Goal: Transaction & Acquisition: Purchase product/service

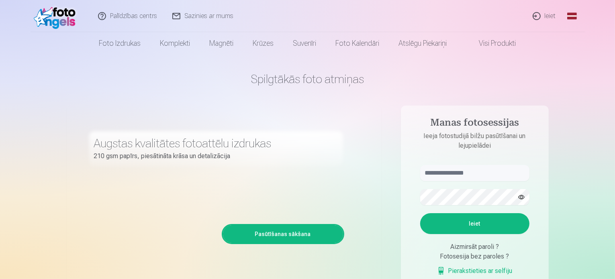
scroll to position [80, 0]
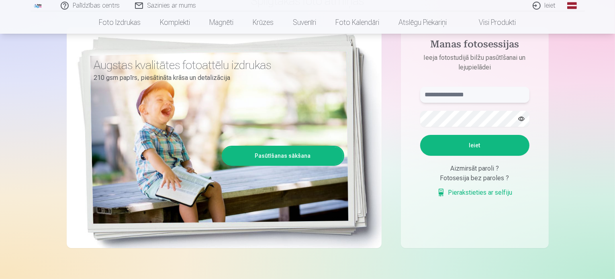
click at [446, 96] on input "text" at bounding box center [474, 95] width 109 height 16
type input "**********"
click at [474, 146] on button "Ieiet" at bounding box center [474, 145] width 109 height 21
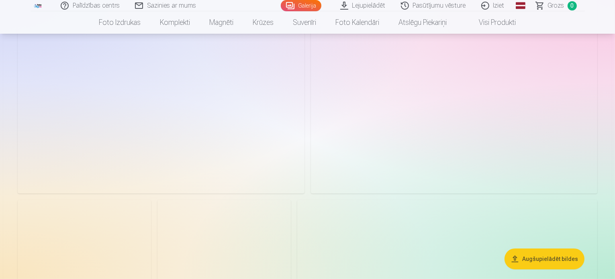
scroll to position [91, 0]
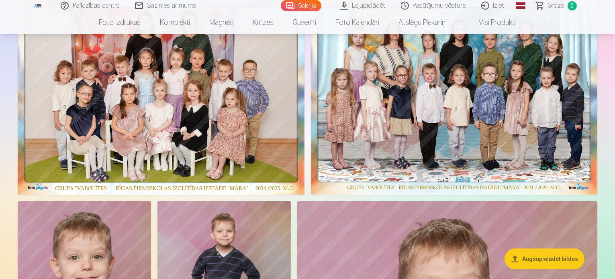
click at [305, 169] on img at bounding box center [161, 96] width 287 height 197
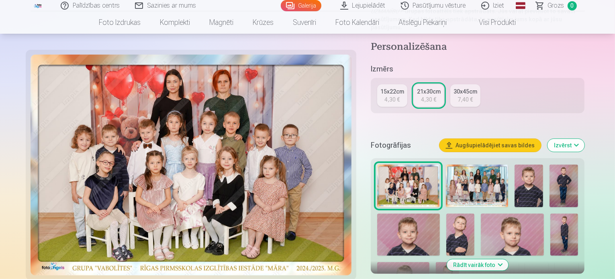
scroll to position [121, 0]
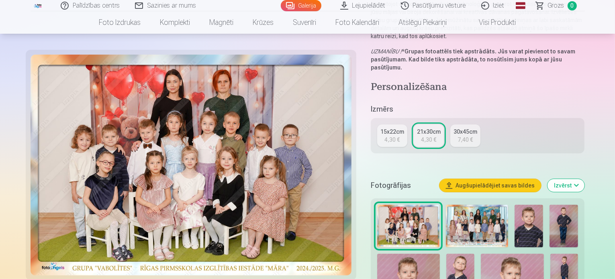
click at [458, 209] on img at bounding box center [477, 226] width 62 height 43
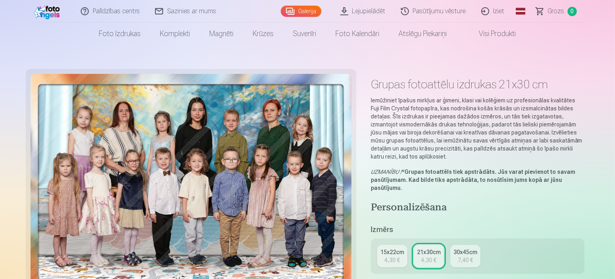
scroll to position [40, 0]
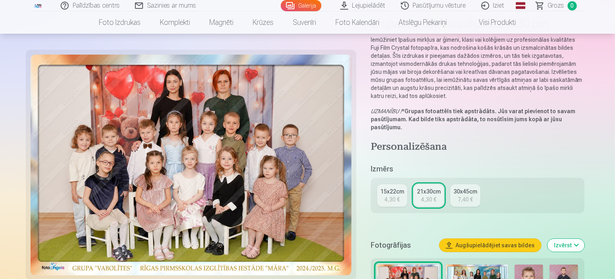
scroll to position [80, 0]
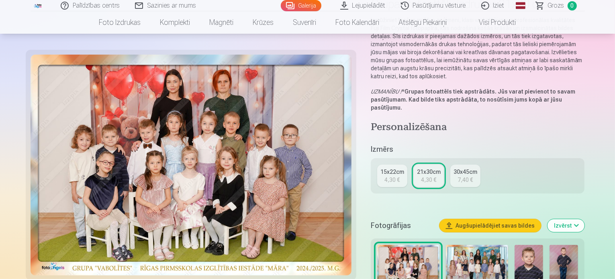
click at [446, 247] on img at bounding box center [477, 266] width 62 height 43
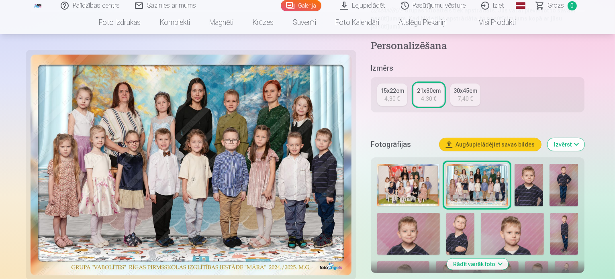
scroll to position [161, 0]
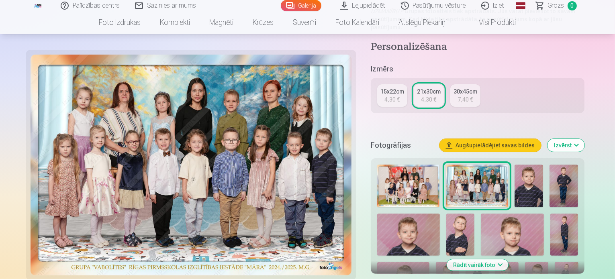
click at [415, 166] on img at bounding box center [408, 186] width 62 height 43
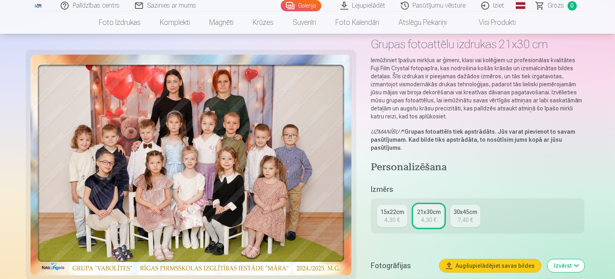
scroll to position [80, 0]
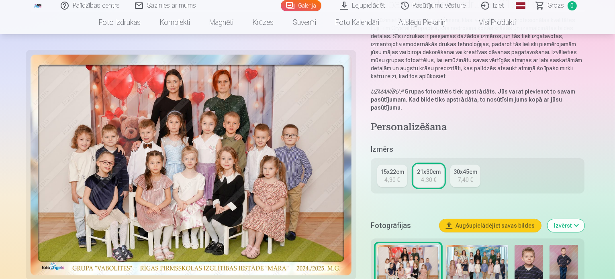
click at [465, 245] on img at bounding box center [477, 266] width 62 height 43
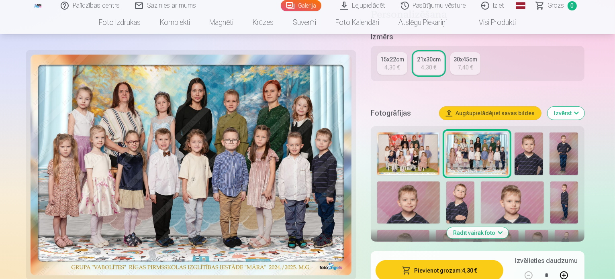
scroll to position [241, 0]
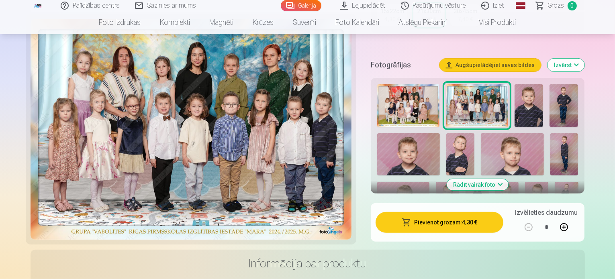
click at [458, 212] on button "Pievienot grozam : 4,30 €" at bounding box center [440, 222] width 128 height 21
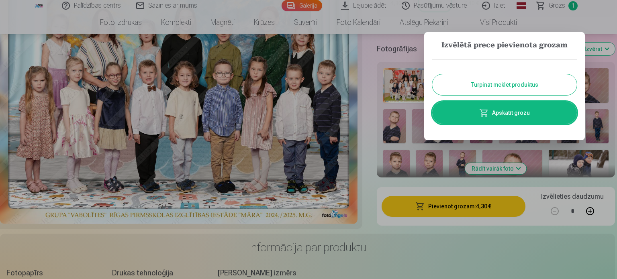
click at [502, 84] on button "Turpināt meklēt produktus" at bounding box center [504, 84] width 145 height 21
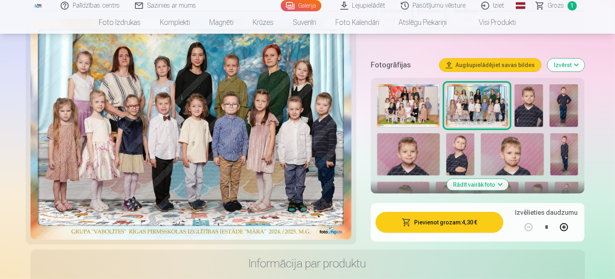
click at [515, 84] on img at bounding box center [529, 105] width 29 height 43
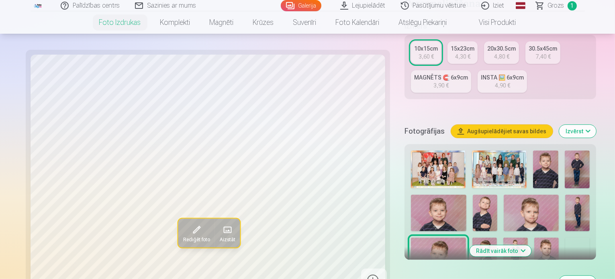
scroll to position [201, 0]
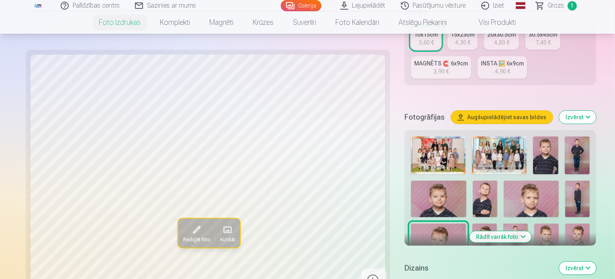
click at [533, 137] on img at bounding box center [545, 156] width 25 height 38
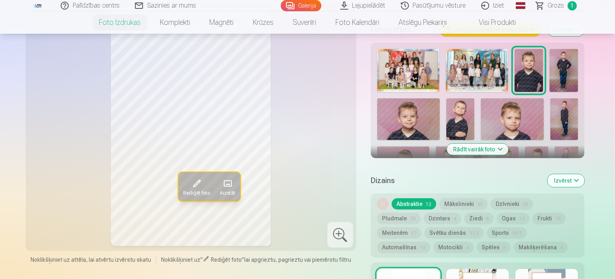
scroll to position [281, 0]
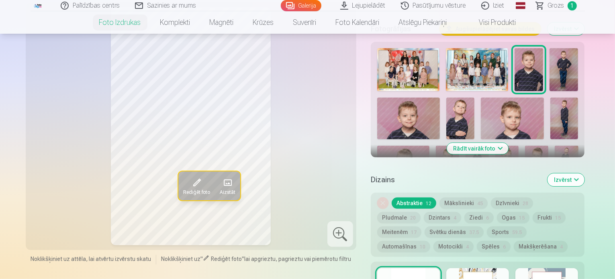
click at [498, 143] on button "Rādīt vairāk foto" at bounding box center [477, 148] width 61 height 11
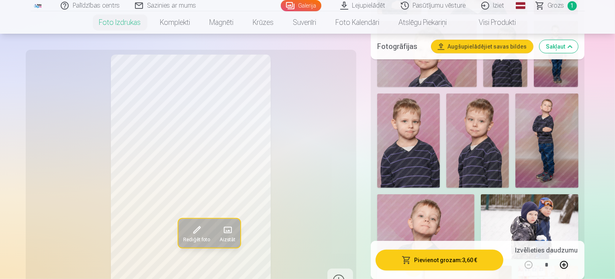
scroll to position [563, 0]
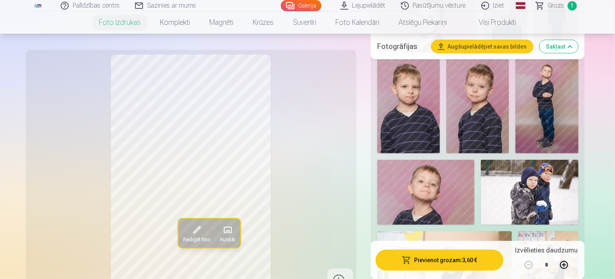
scroll to position [603, 0]
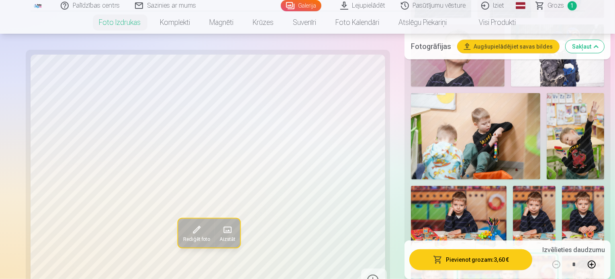
scroll to position [683, 0]
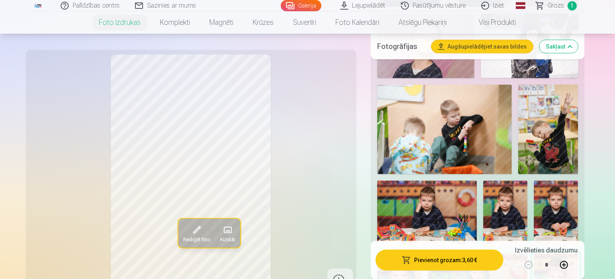
scroll to position [723, 0]
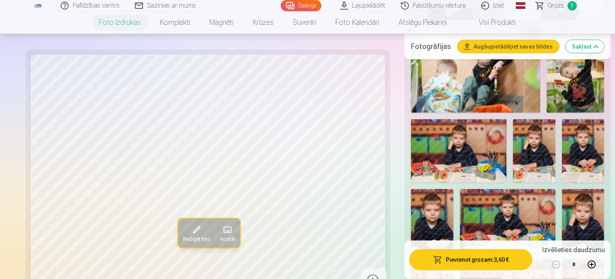
scroll to position [764, 0]
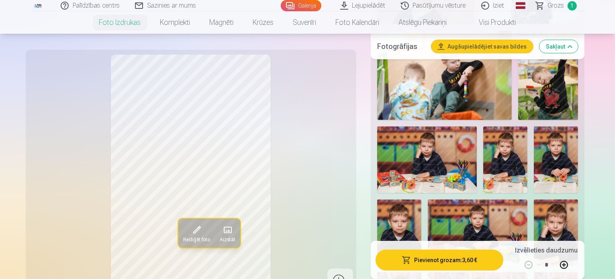
scroll to position [804, 0]
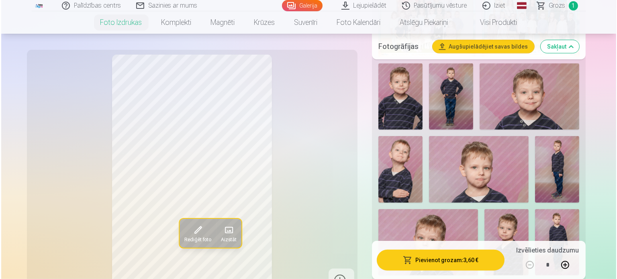
scroll to position [241, 0]
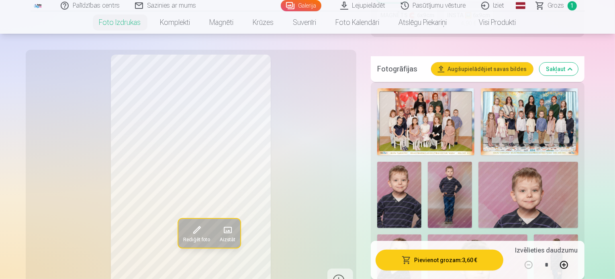
click at [459, 262] on button "Pievienot grozam : 3,60 €" at bounding box center [440, 260] width 128 height 21
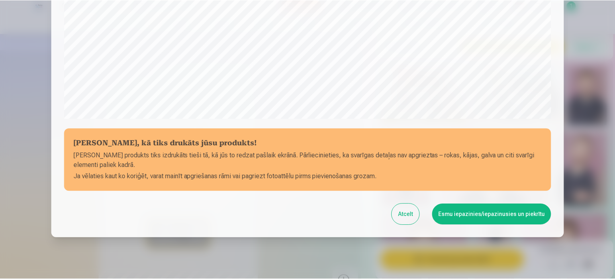
scroll to position [281, 0]
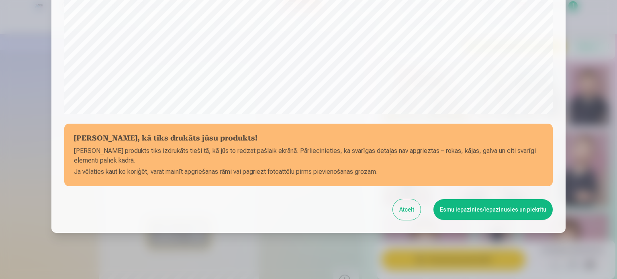
click at [489, 210] on button "Esmu iepazinies/iepazinusies un piekrītu" at bounding box center [493, 209] width 119 height 21
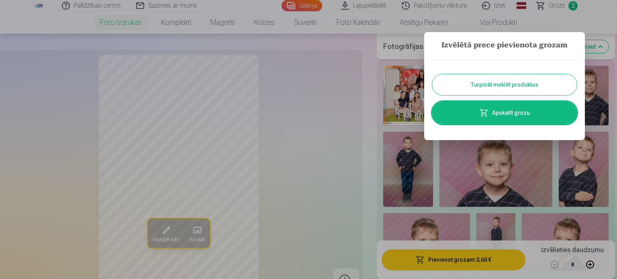
click at [512, 87] on button "Turpināt meklēt produktus" at bounding box center [504, 84] width 145 height 21
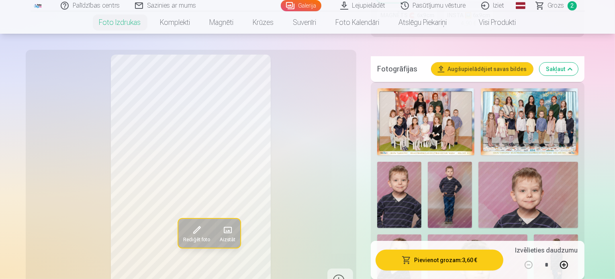
scroll to position [321, 0]
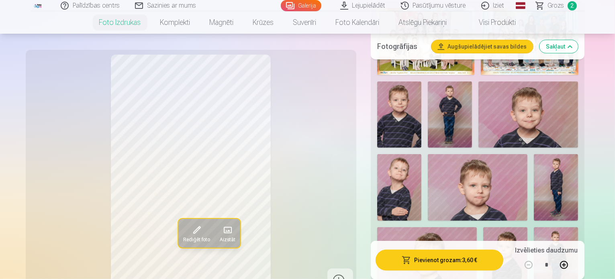
click at [422, 154] on img at bounding box center [399, 187] width 44 height 66
click at [456, 157] on img at bounding box center [478, 187] width 100 height 66
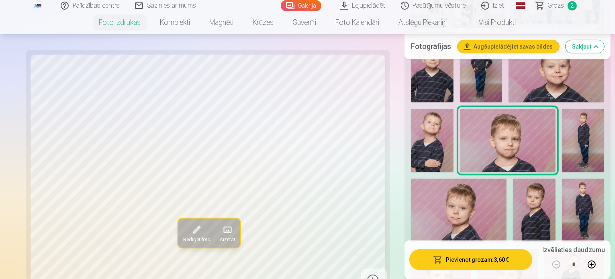
scroll to position [362, 0]
click at [562, 125] on img at bounding box center [583, 141] width 43 height 64
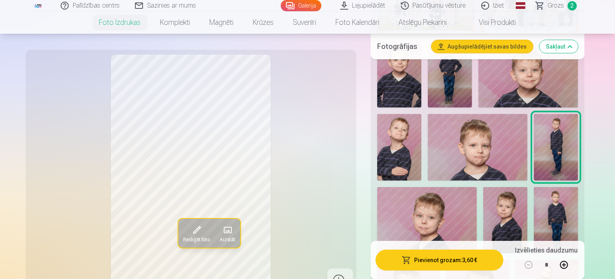
click at [477, 187] on img at bounding box center [427, 220] width 100 height 66
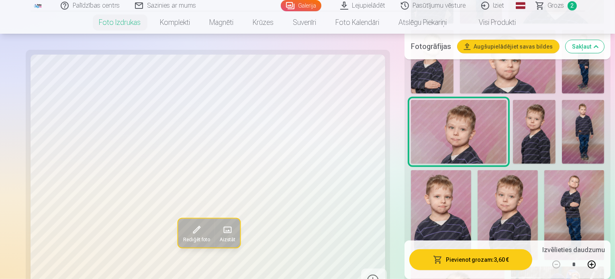
scroll to position [442, 0]
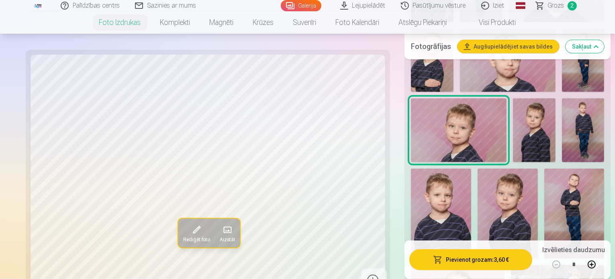
click at [513, 108] on img at bounding box center [534, 129] width 43 height 63
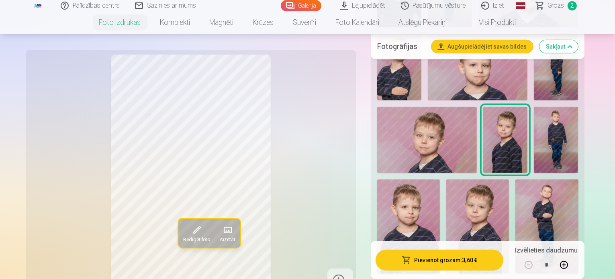
click at [440, 180] on img at bounding box center [408, 227] width 63 height 94
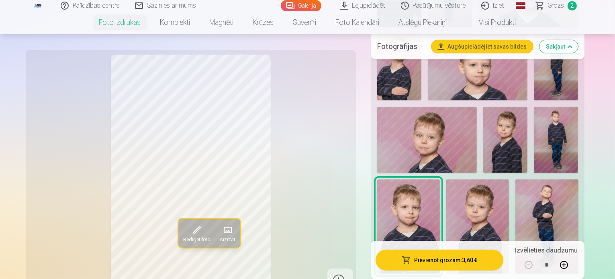
click at [509, 180] on img at bounding box center [477, 227] width 63 height 94
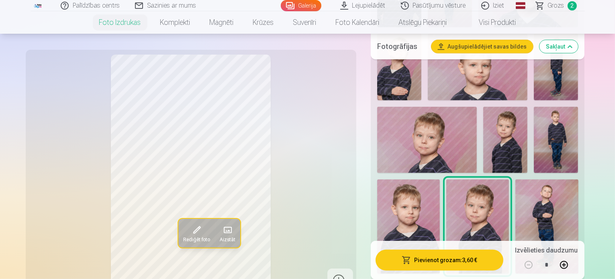
click at [483, 107] on img at bounding box center [505, 140] width 44 height 66
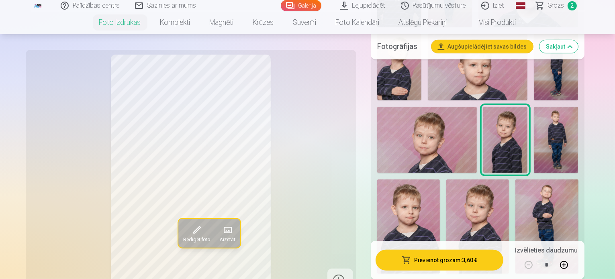
click at [509, 180] on img at bounding box center [477, 227] width 63 height 94
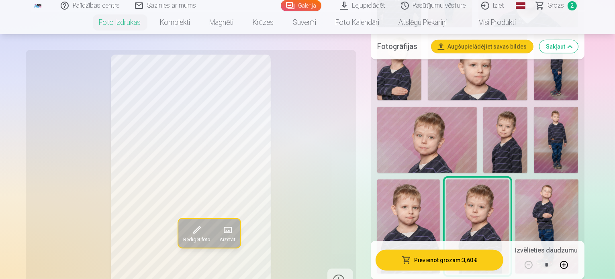
click at [483, 113] on img at bounding box center [505, 140] width 44 height 66
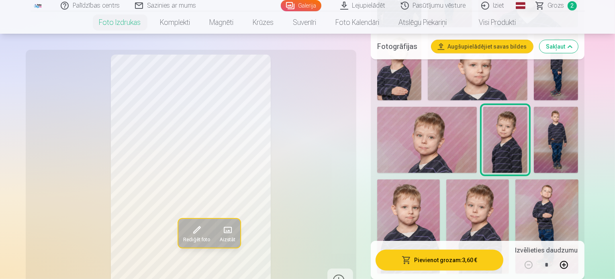
click at [509, 180] on img at bounding box center [477, 227] width 63 height 94
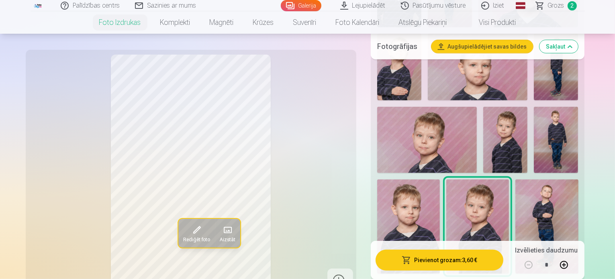
click at [578, 180] on img at bounding box center [547, 227] width 63 height 94
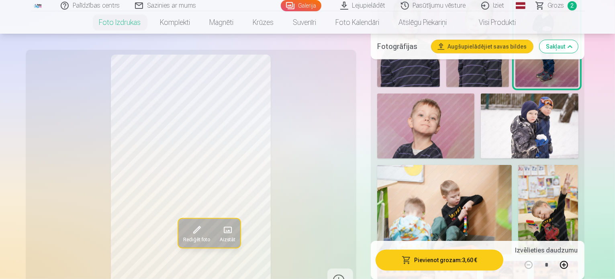
scroll to position [643, 0]
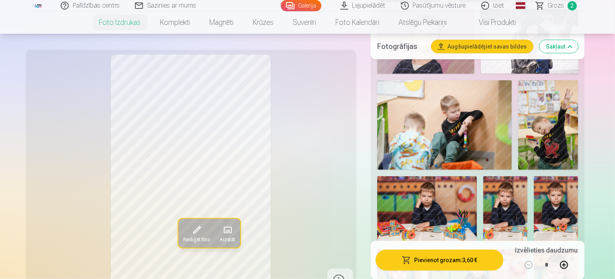
scroll to position [683, 0]
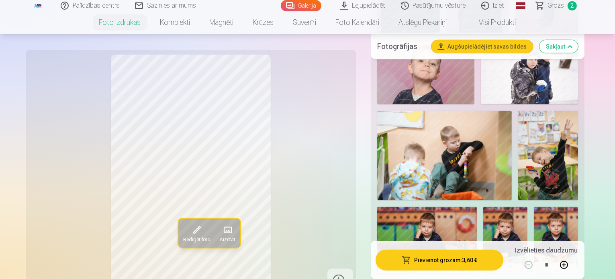
scroll to position [723, 0]
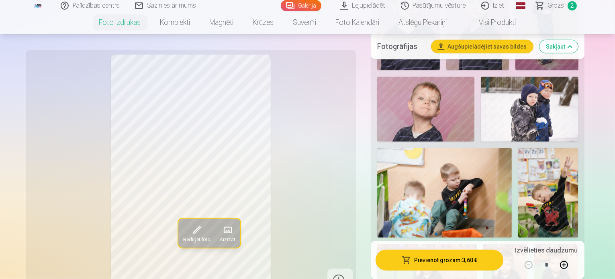
scroll to position [643, 0]
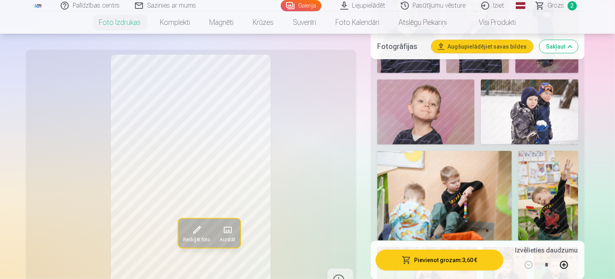
click at [483, 247] on img at bounding box center [505, 280] width 44 height 66
click at [534, 247] on img at bounding box center [556, 280] width 44 height 66
click at [483, 247] on img at bounding box center [505, 280] width 44 height 66
click at [534, 247] on img at bounding box center [556, 280] width 44 height 66
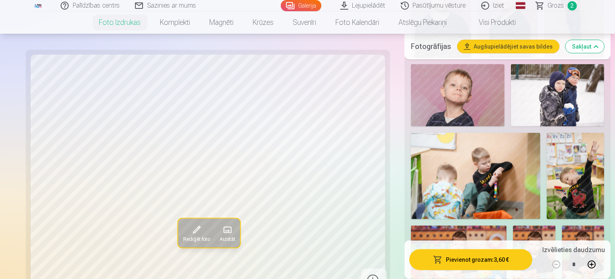
click at [513, 226] on img at bounding box center [534, 257] width 43 height 63
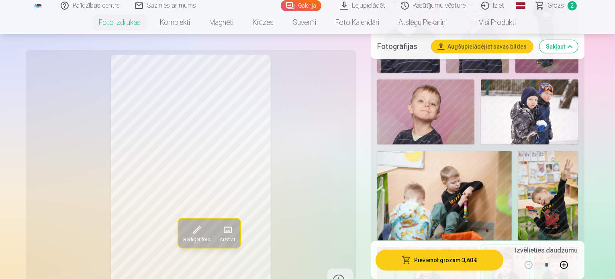
scroll to position [683, 0]
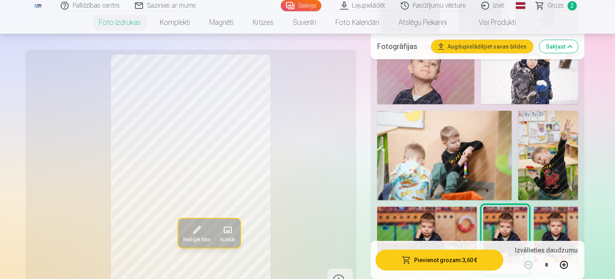
click at [483, 207] on img at bounding box center [505, 240] width 44 height 66
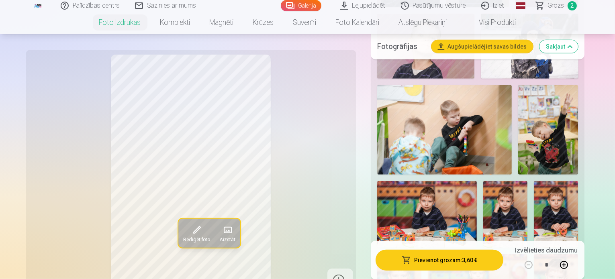
scroll to position [723, 0]
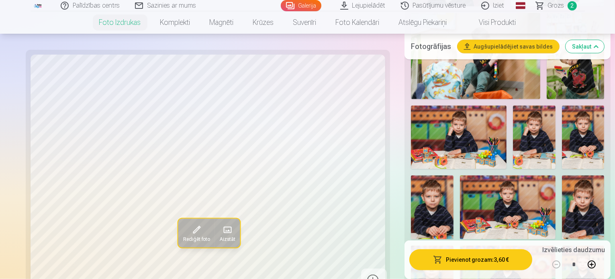
scroll to position [764, 0]
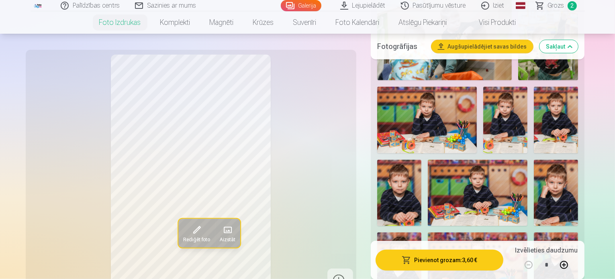
scroll to position [804, 0]
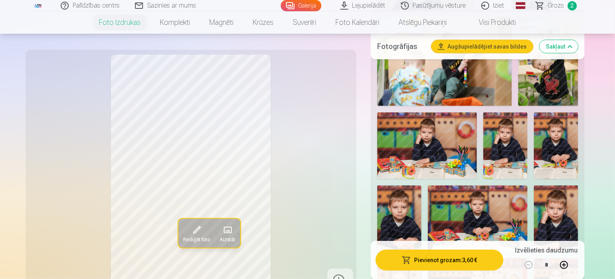
scroll to position [764, 0]
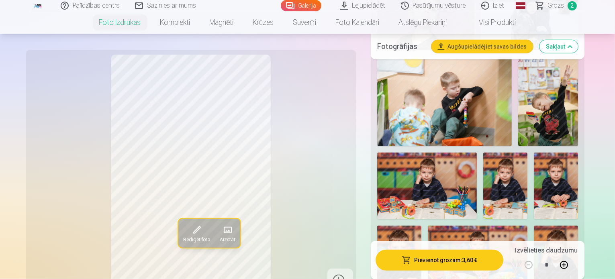
scroll to position [723, 0]
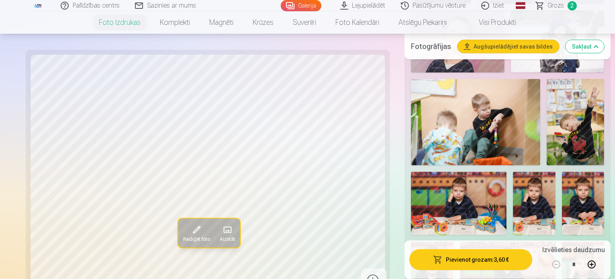
scroll to position [683, 0]
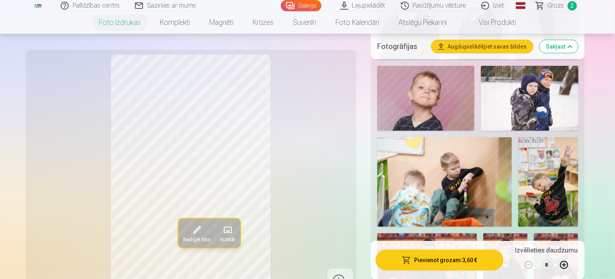
scroll to position [643, 0]
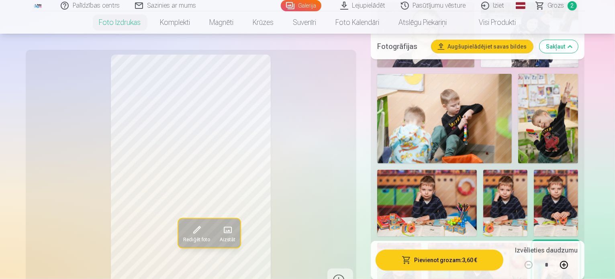
scroll to position [645, 0]
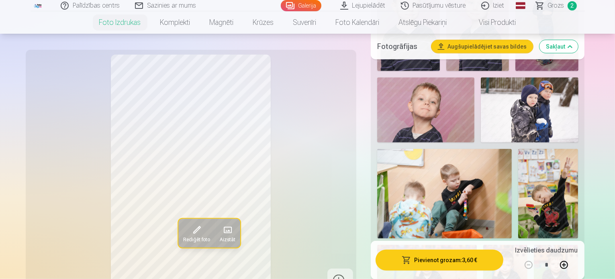
drag, startPoint x: 340, startPoint y: 139, endPoint x: 343, endPoint y: 102, distance: 36.3
click at [343, 102] on div "Rediģēt foto Aizstāt" at bounding box center [191, 174] width 321 height 238
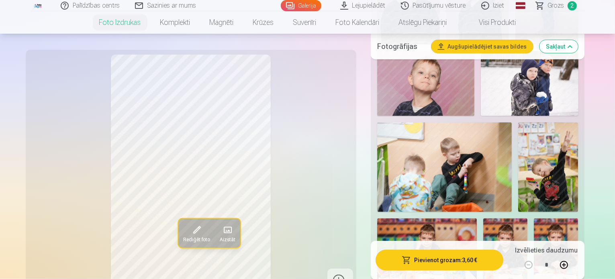
scroll to position [685, 0]
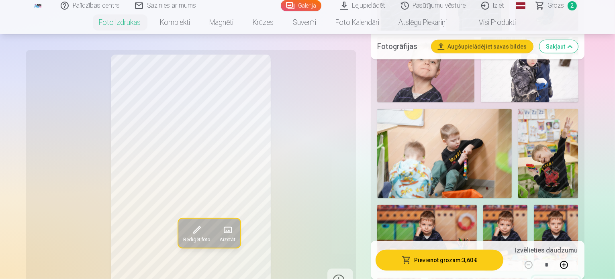
click at [287, 225] on div "Rediģēt foto Aizstāt" at bounding box center [191, 174] width 321 height 238
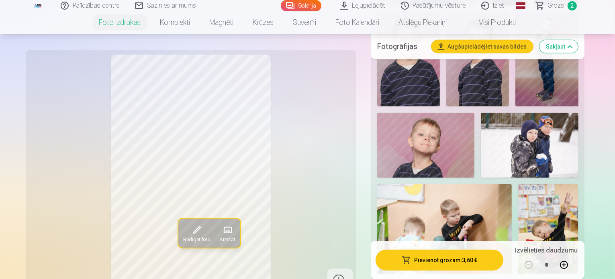
scroll to position [605, 0]
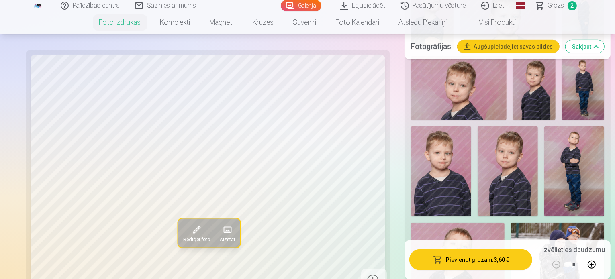
scroll to position [444, 0]
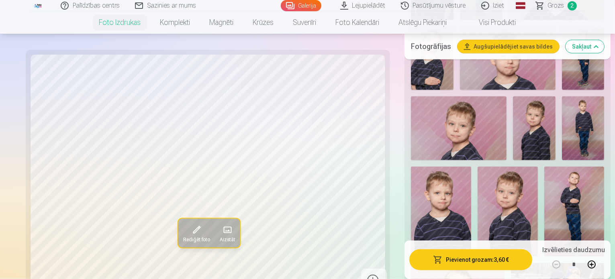
click at [513, 109] on img at bounding box center [534, 127] width 43 height 63
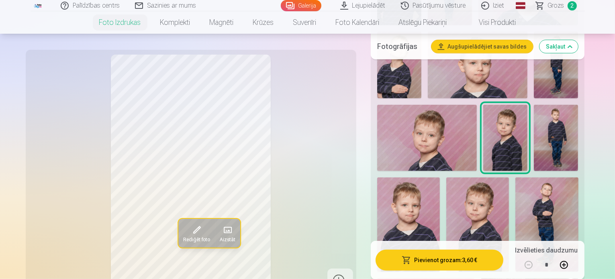
click at [534, 109] on img at bounding box center [556, 138] width 44 height 67
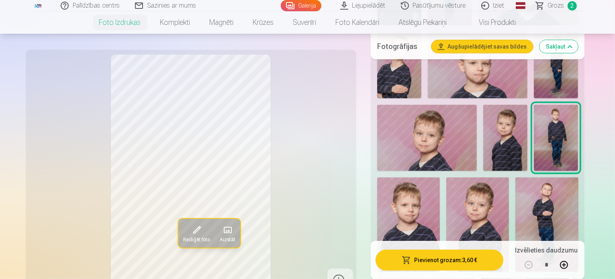
click at [440, 178] on img at bounding box center [408, 225] width 63 height 94
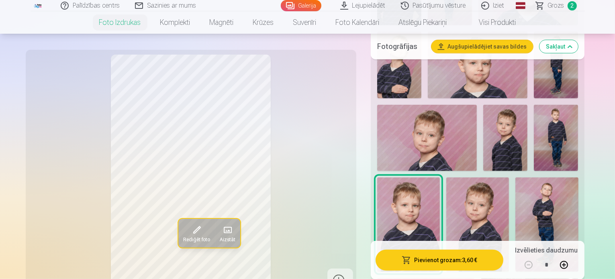
click at [509, 178] on img at bounding box center [477, 225] width 63 height 94
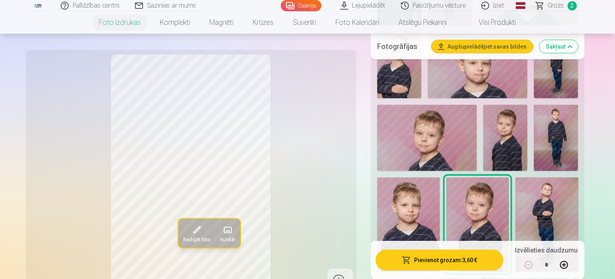
click at [578, 178] on img at bounding box center [547, 225] width 63 height 94
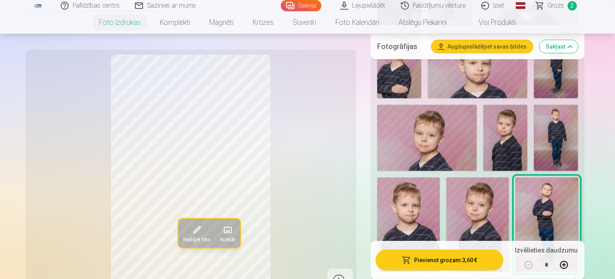
click at [509, 178] on img at bounding box center [477, 225] width 63 height 94
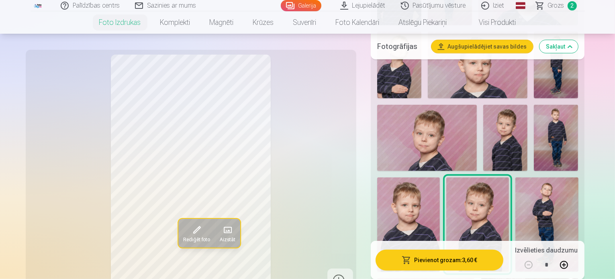
click at [483, 113] on img at bounding box center [505, 138] width 44 height 66
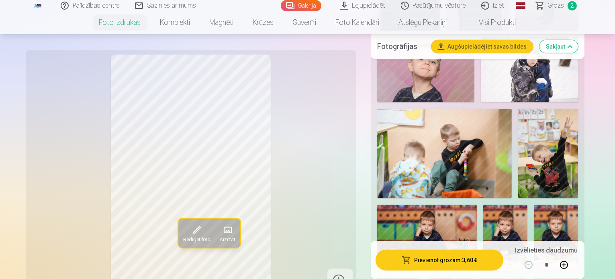
scroll to position [645, 0]
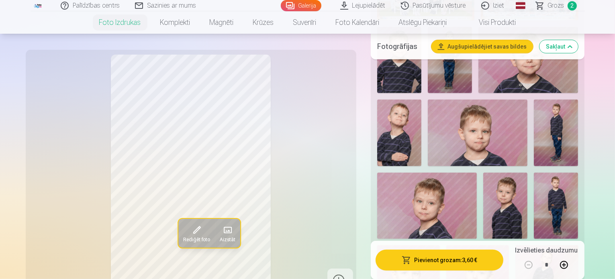
scroll to position [364, 0]
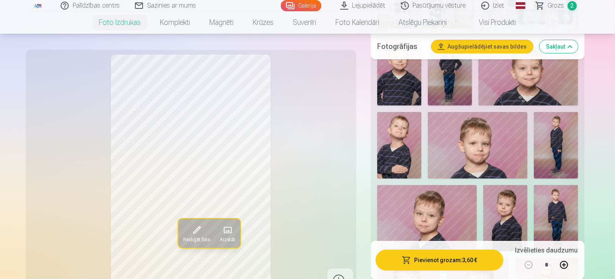
click at [483, 185] on img at bounding box center [505, 218] width 44 height 66
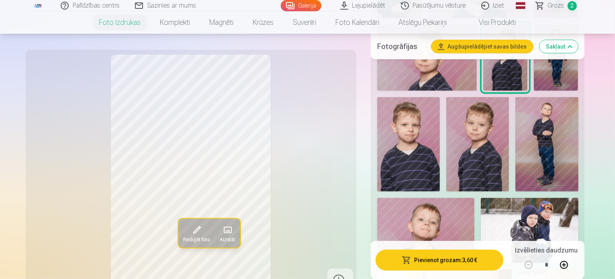
scroll to position [645, 0]
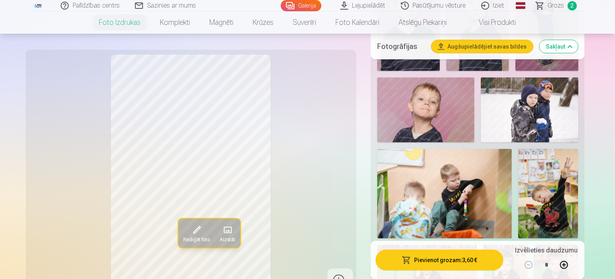
click at [483, 245] on img at bounding box center [505, 278] width 44 height 66
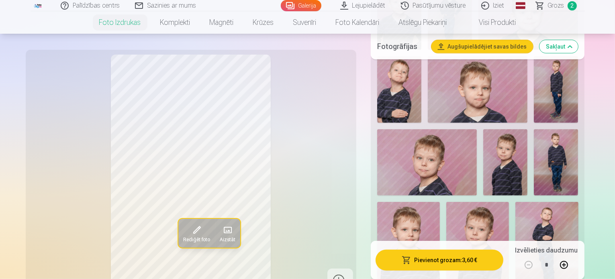
scroll to position [364, 0]
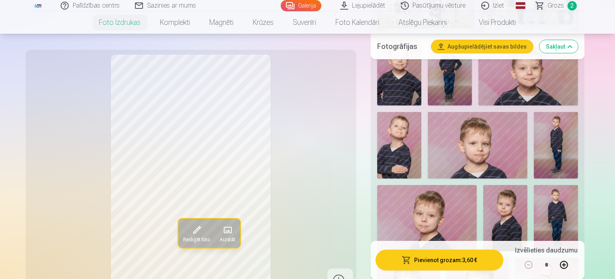
click at [483, 185] on img at bounding box center [505, 218] width 44 height 66
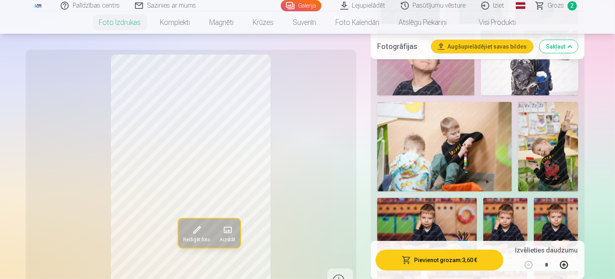
scroll to position [645, 0]
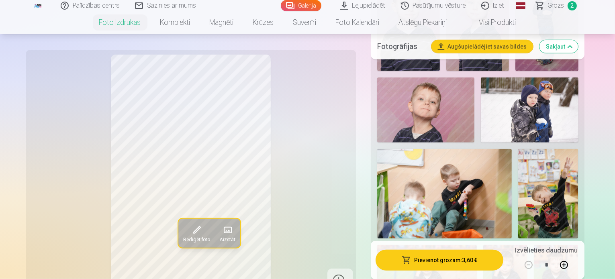
click at [521, 45] on button "Augšupielādējiet savas bildes" at bounding box center [483, 46] width 102 height 13
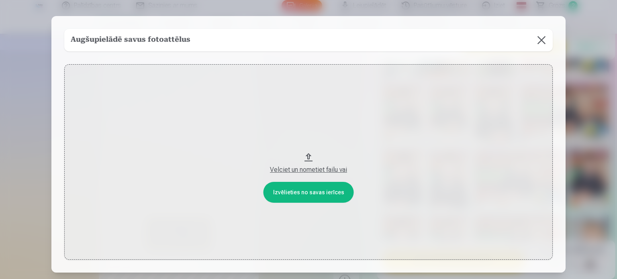
click at [541, 42] on button at bounding box center [541, 40] width 23 height 23
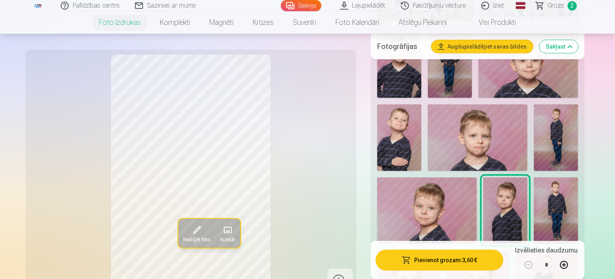
scroll to position [364, 0]
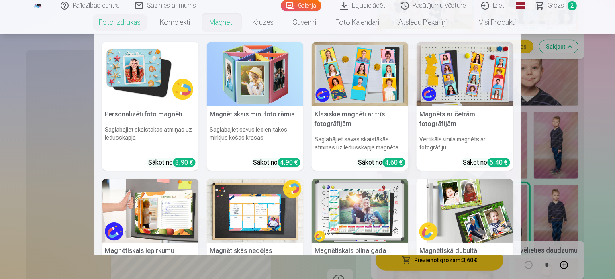
click at [227, 21] on link "Magnēti" at bounding box center [221, 22] width 43 height 23
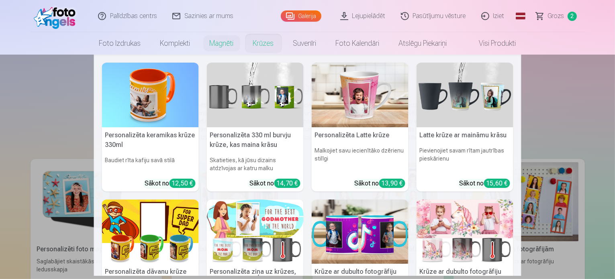
click at [51, 104] on nav "Personalizēta keramikas krūze 330ml Baudiet rīta kafiju savā stilā Sākot no 12,…" at bounding box center [307, 165] width 615 height 221
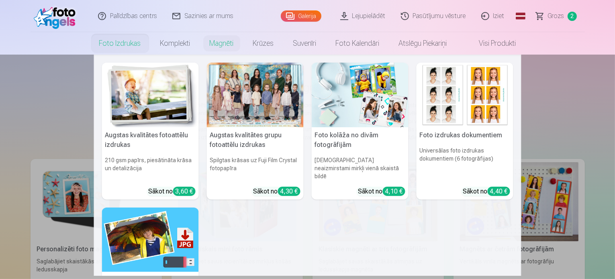
click at [122, 45] on link "Foto izdrukas" at bounding box center [120, 43] width 61 height 23
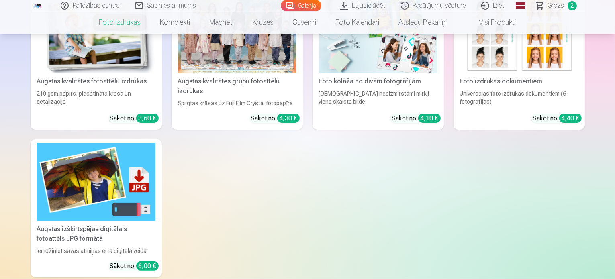
scroll to position [121, 0]
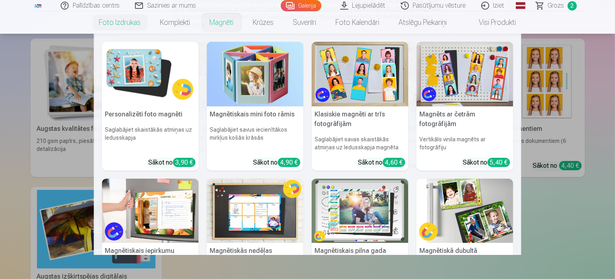
click at [229, 23] on link "Magnēti" at bounding box center [221, 22] width 43 height 23
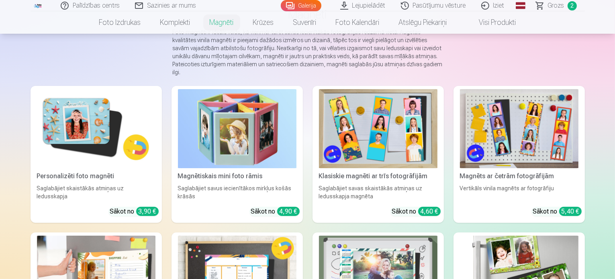
scroll to position [80, 0]
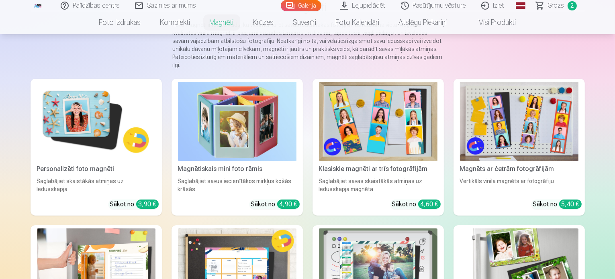
click at [81, 131] on img at bounding box center [96, 121] width 119 height 79
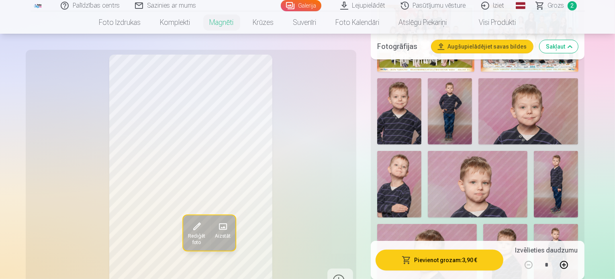
scroll to position [362, 0]
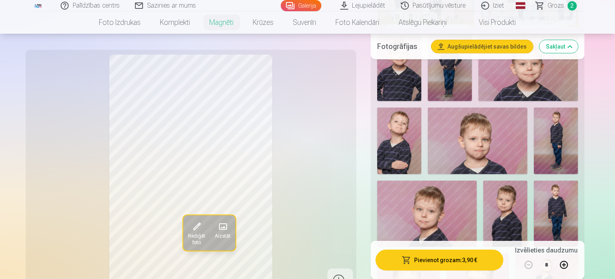
click at [477, 181] on img at bounding box center [427, 214] width 100 height 66
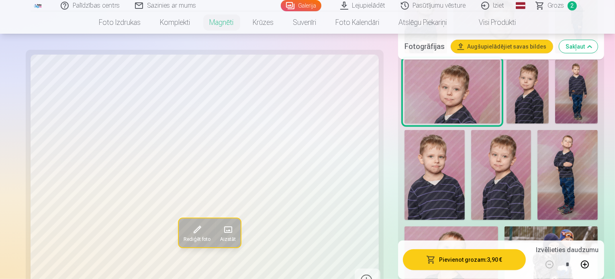
scroll to position [442, 0]
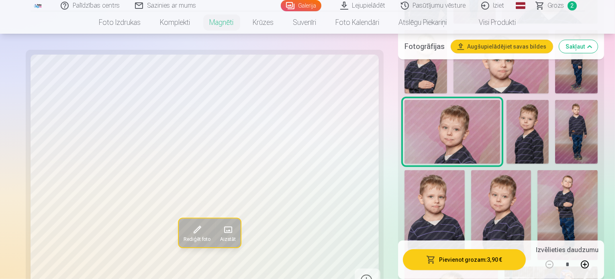
click at [507, 123] on img at bounding box center [528, 131] width 43 height 63
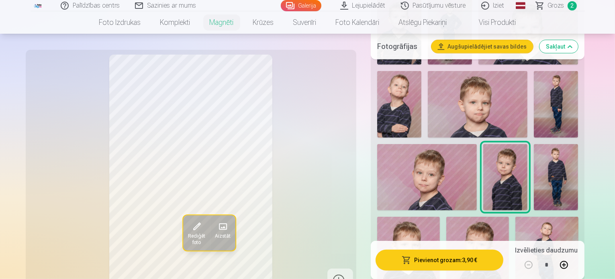
scroll to position [321, 0]
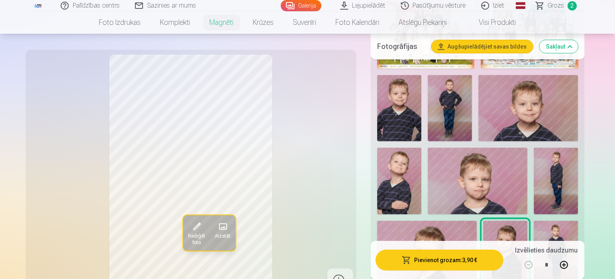
click at [477, 221] on img at bounding box center [427, 254] width 100 height 66
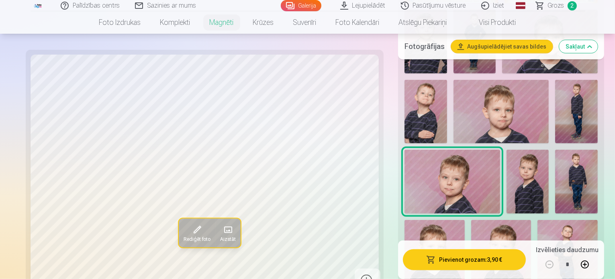
scroll to position [402, 0]
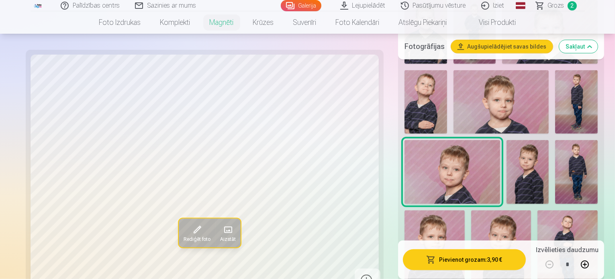
click at [507, 159] on img at bounding box center [528, 171] width 43 height 63
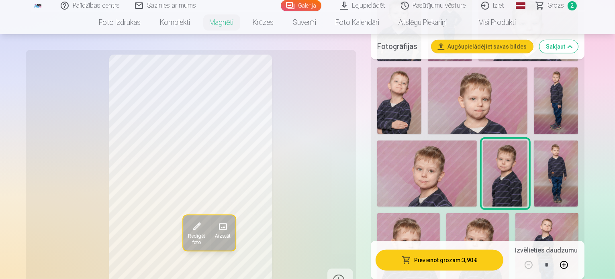
click at [509, 213] on img at bounding box center [477, 260] width 63 height 94
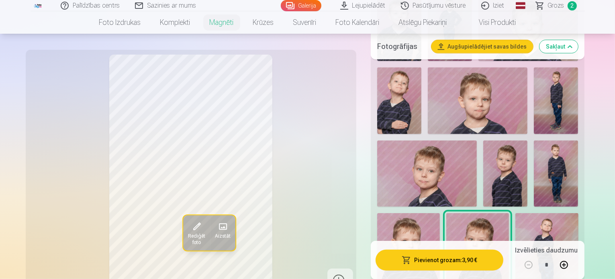
click at [440, 213] on img at bounding box center [408, 260] width 63 height 94
click at [534, 162] on img at bounding box center [556, 174] width 44 height 67
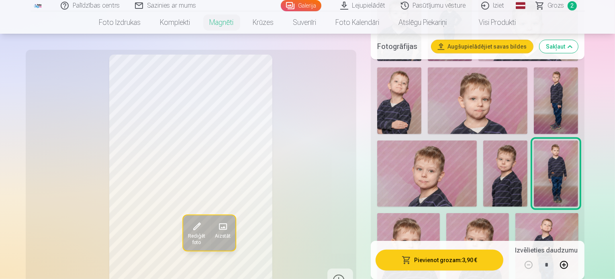
click at [578, 213] on img at bounding box center [547, 260] width 63 height 94
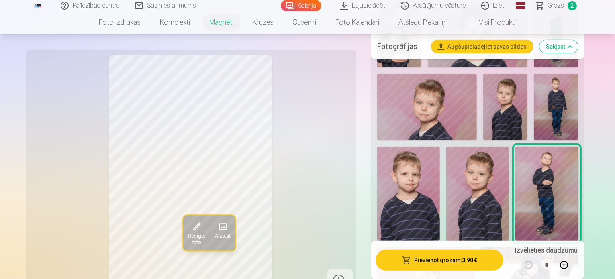
scroll to position [482, 0]
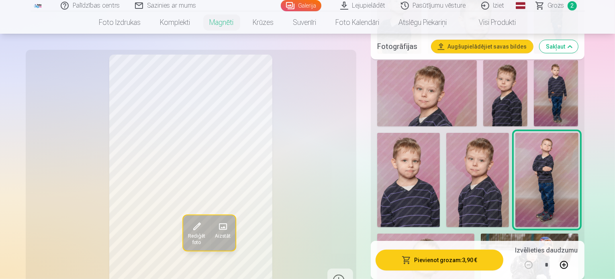
click at [440, 234] on img at bounding box center [425, 266] width 97 height 65
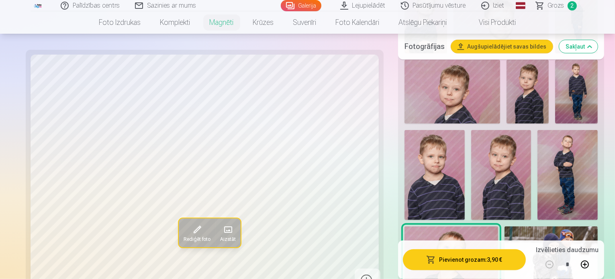
click at [565, 227] on img at bounding box center [552, 258] width 94 height 62
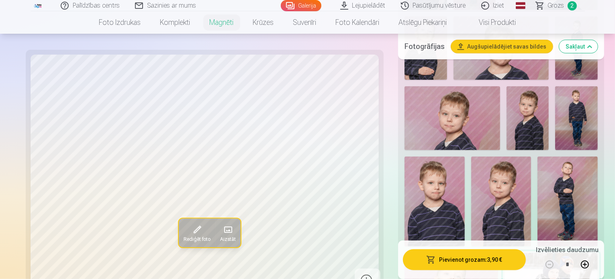
scroll to position [442, 0]
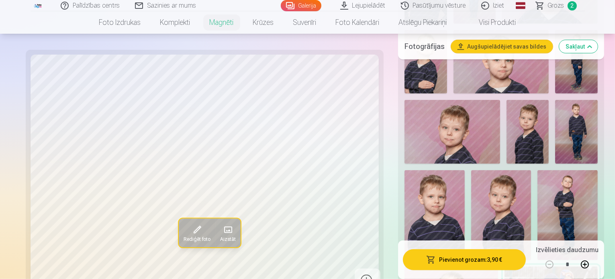
click at [580, 170] on img at bounding box center [568, 215] width 60 height 90
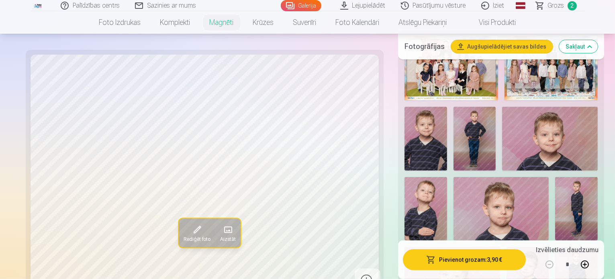
scroll to position [281, 0]
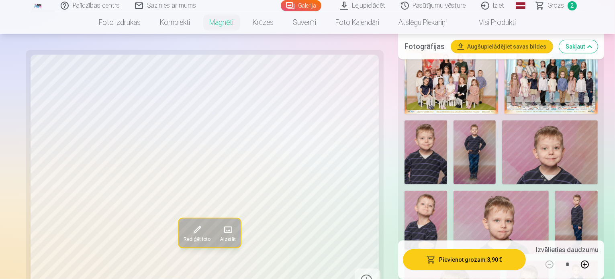
click at [454, 133] on img at bounding box center [475, 153] width 43 height 64
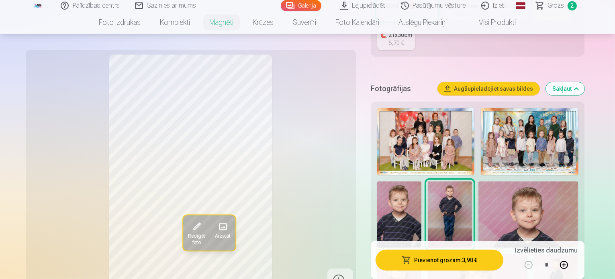
scroll to position [201, 0]
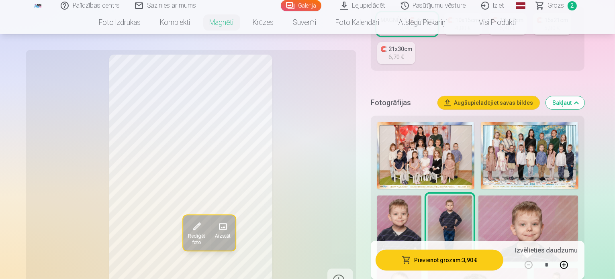
click at [422, 196] on img at bounding box center [399, 229] width 44 height 66
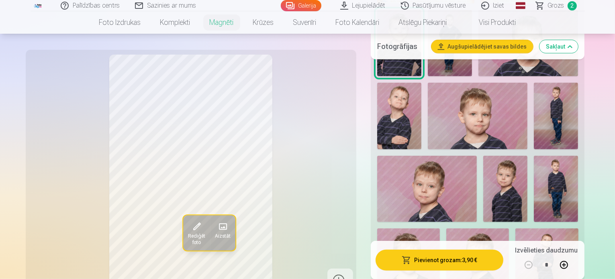
scroll to position [402, 0]
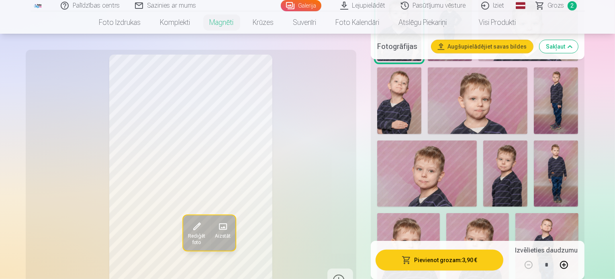
click at [483, 166] on img at bounding box center [505, 174] width 44 height 66
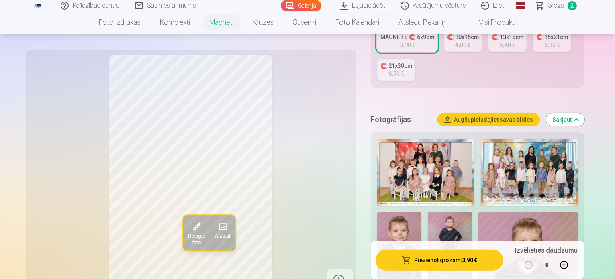
scroll to position [40, 0]
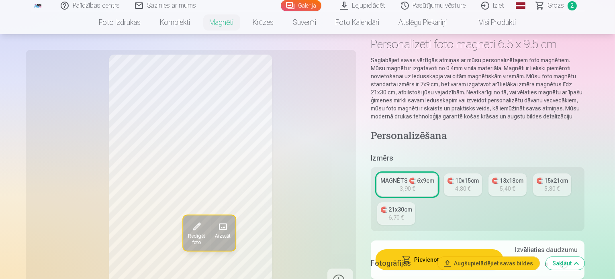
click at [471, 185] on div "4,80 €" at bounding box center [462, 189] width 15 height 8
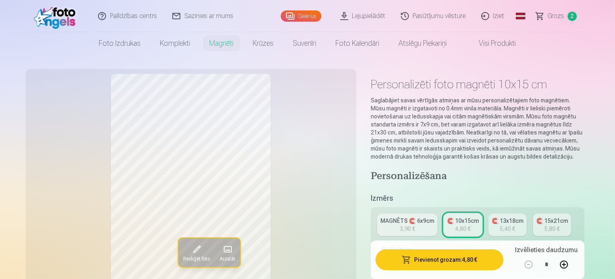
click at [425, 217] on div "MAGNĒTS 🧲 6x9cm" at bounding box center [408, 221] width 54 height 8
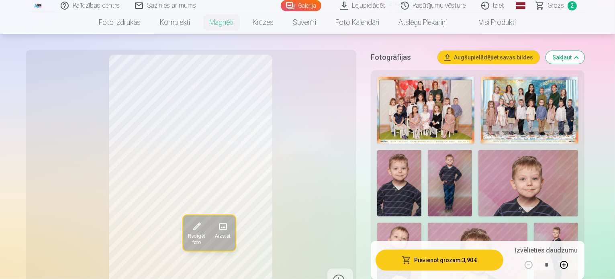
scroll to position [362, 0]
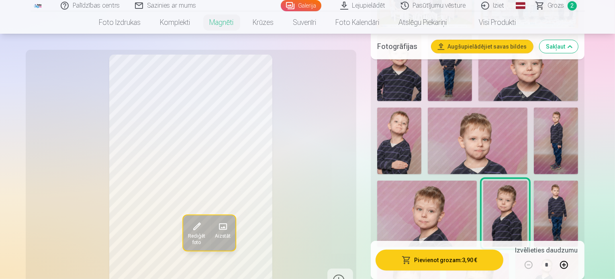
click at [534, 194] on img at bounding box center [556, 214] width 44 height 67
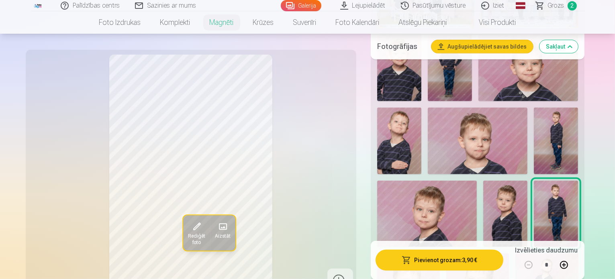
click at [483, 201] on img at bounding box center [505, 214] width 44 height 66
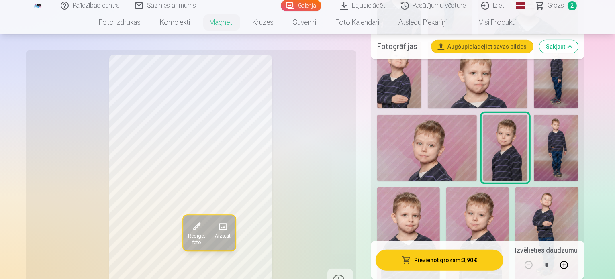
scroll to position [442, 0]
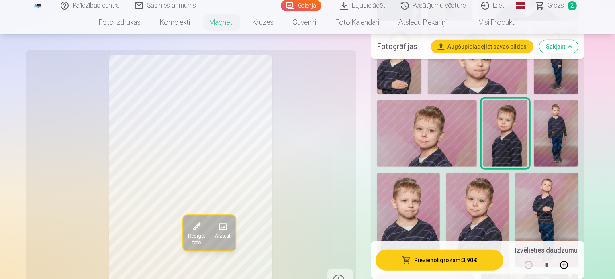
click at [574, 265] on button at bounding box center [564, 264] width 19 height 19
type input "*"
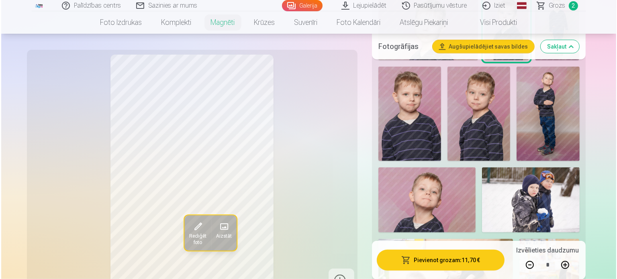
scroll to position [563, 0]
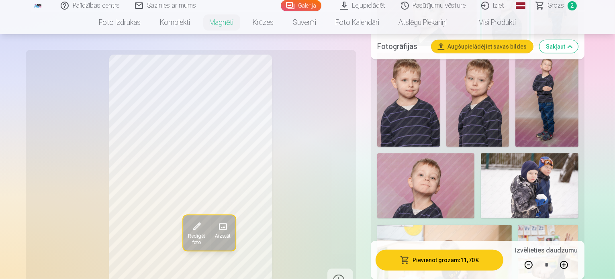
click at [434, 260] on button "Pievienot grozam : 11,70 €" at bounding box center [440, 260] width 128 height 21
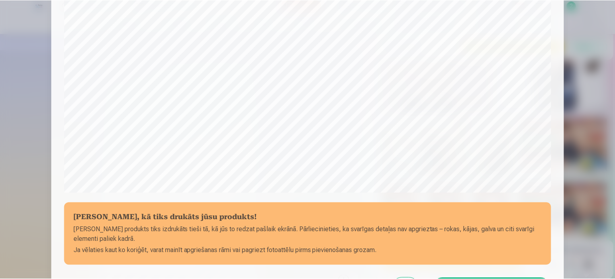
scroll to position [219, 0]
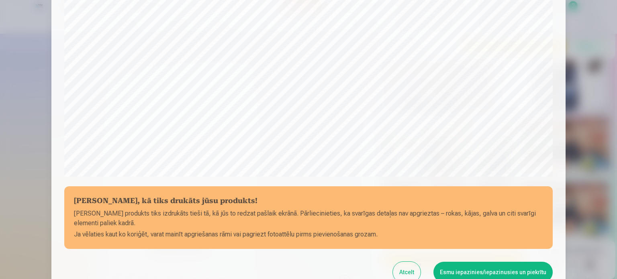
click at [476, 272] on button "Esmu iepazinies/iepazinusies un piekrītu" at bounding box center [493, 272] width 119 height 21
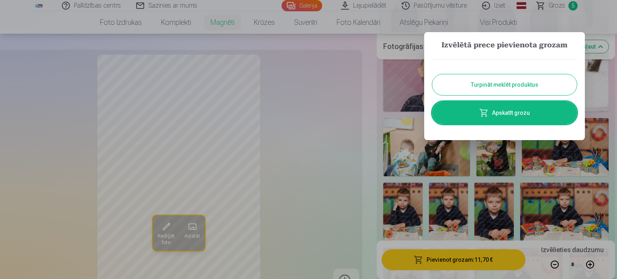
click at [503, 83] on button "Turpināt meklēt produktus" at bounding box center [504, 84] width 145 height 21
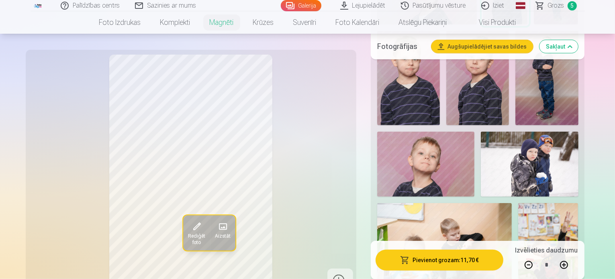
scroll to position [603, 0]
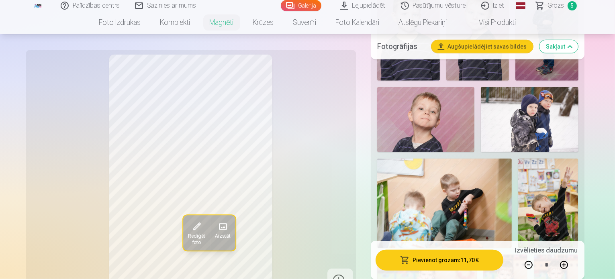
scroll to position [643, 0]
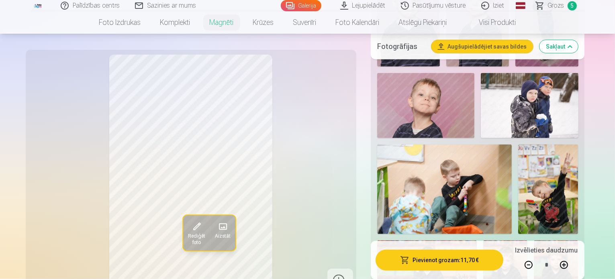
click at [534, 241] on img at bounding box center [556, 274] width 44 height 66
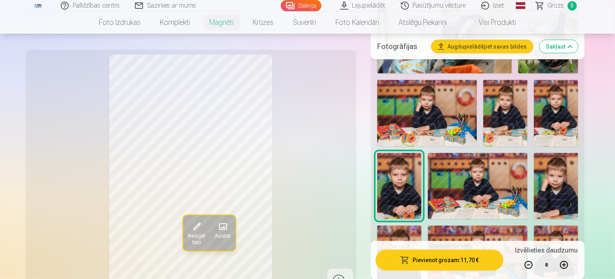
scroll to position [764, 0]
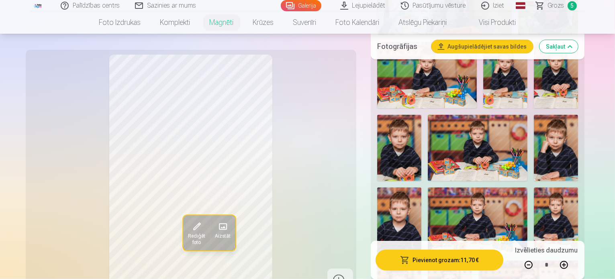
scroll to position [844, 0]
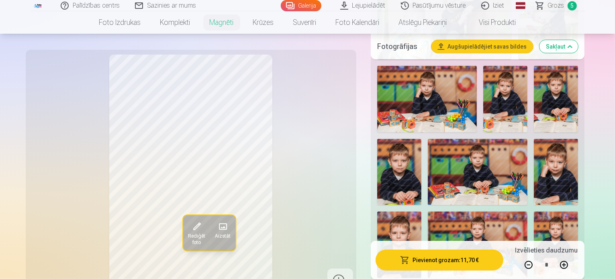
scroll to position [804, 0]
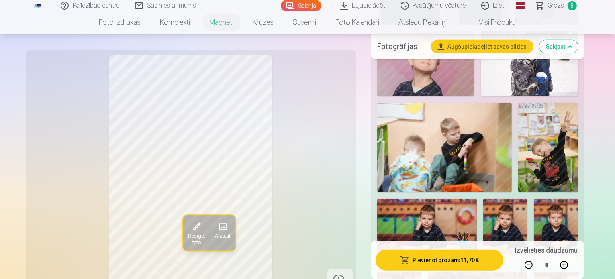
scroll to position [643, 0]
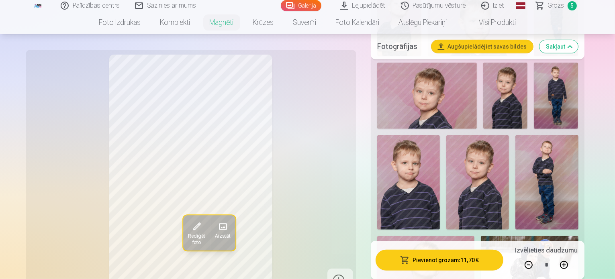
scroll to position [442, 0]
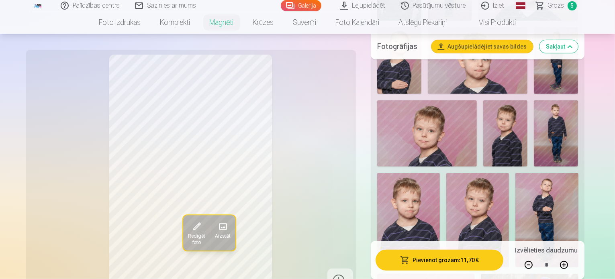
click at [483, 123] on img at bounding box center [505, 133] width 44 height 66
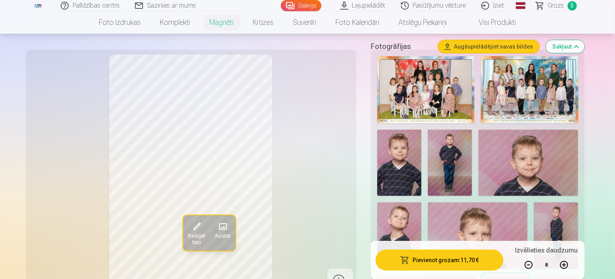
scroll to position [201, 0]
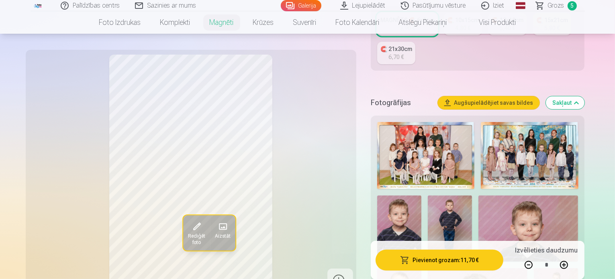
click at [428, 205] on img at bounding box center [450, 229] width 44 height 67
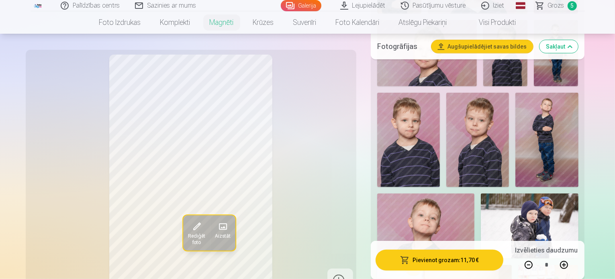
scroll to position [442, 0]
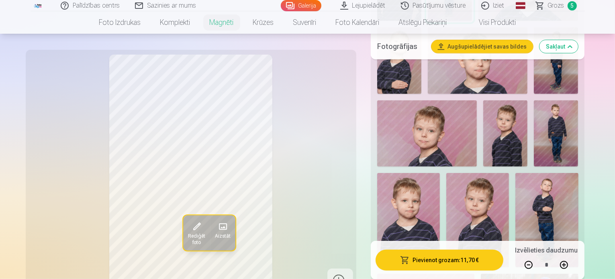
click at [483, 125] on img at bounding box center [505, 133] width 44 height 66
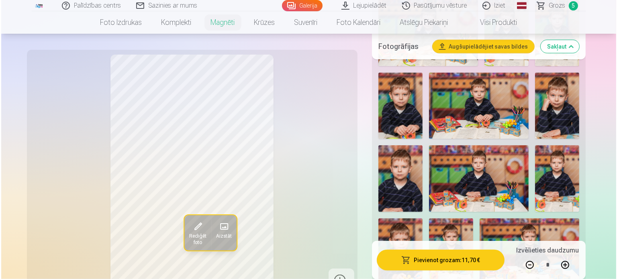
scroll to position [1045, 0]
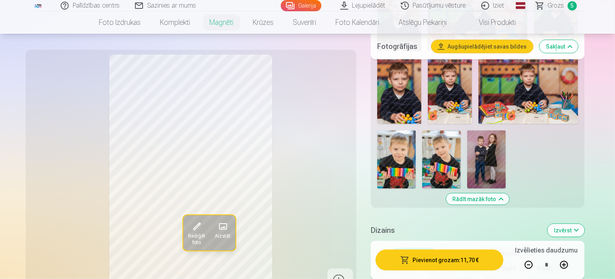
click at [446, 250] on button "Pievienot grozam : 11,70 €" at bounding box center [440, 260] width 128 height 21
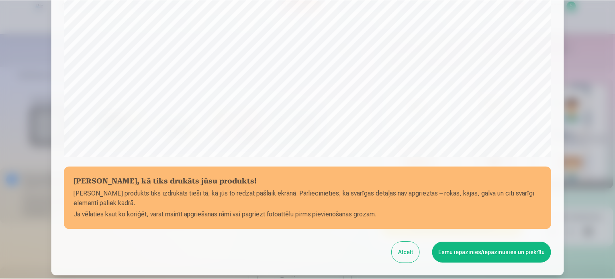
scroll to position [299, 0]
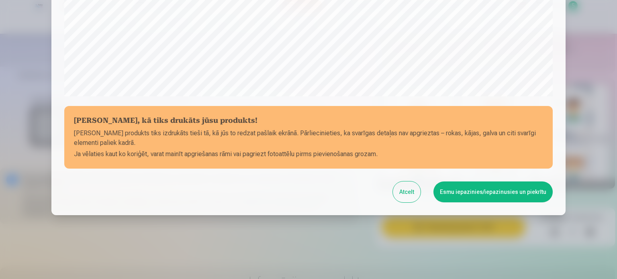
click at [468, 194] on button "Esmu iepazinies/iepazinusies un piekrītu" at bounding box center [493, 192] width 119 height 21
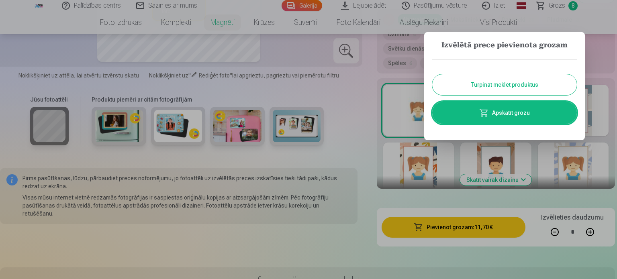
click at [516, 117] on link "Apskatīt grozu" at bounding box center [504, 113] width 145 height 23
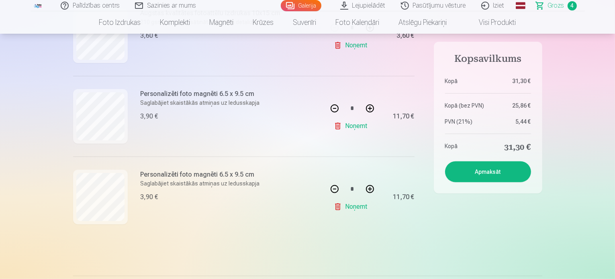
scroll to position [281, 0]
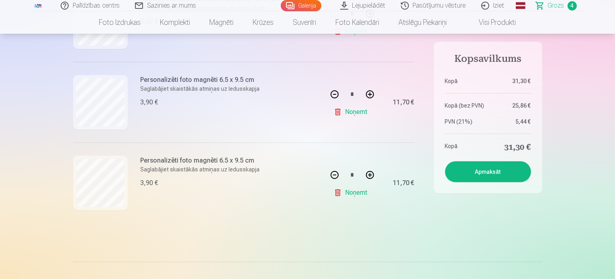
click at [357, 115] on link "Noņemt" at bounding box center [352, 112] width 37 height 16
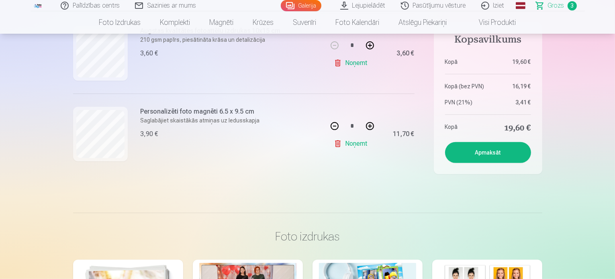
scroll to position [209, 0]
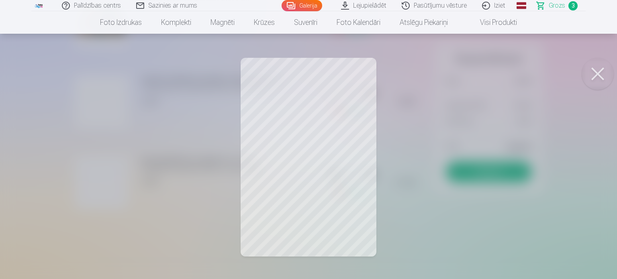
click at [601, 72] on button at bounding box center [598, 74] width 32 height 32
click at [597, 71] on button at bounding box center [598, 74] width 32 height 32
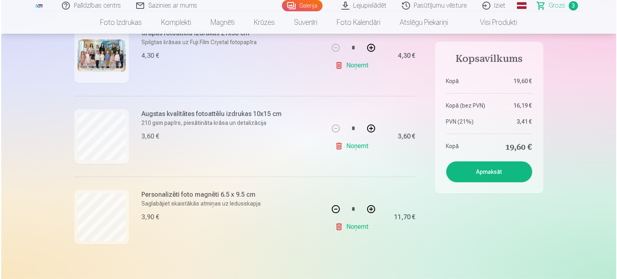
scroll to position [129, 0]
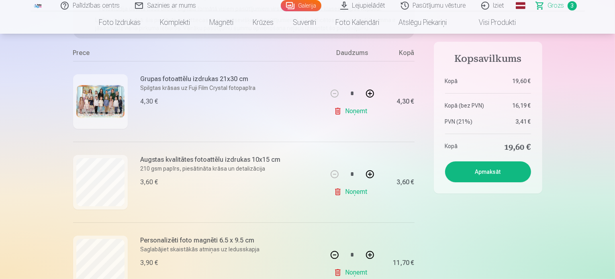
click at [91, 100] on img at bounding box center [100, 101] width 48 height 33
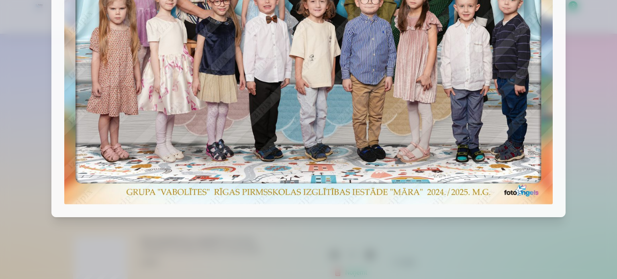
scroll to position [0, 0]
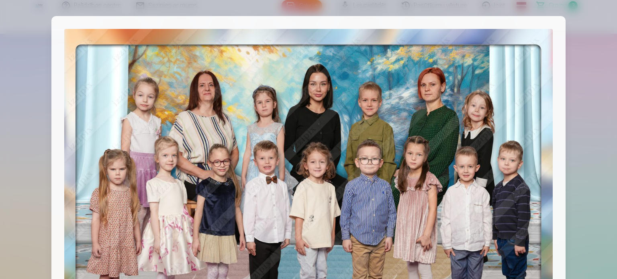
scroll to position [1045, 0]
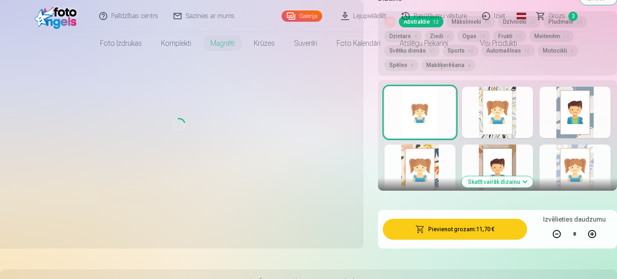
type input "*"
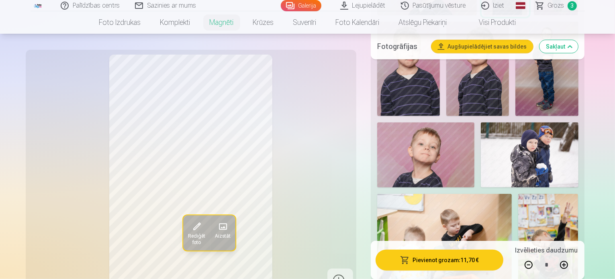
scroll to position [643, 0]
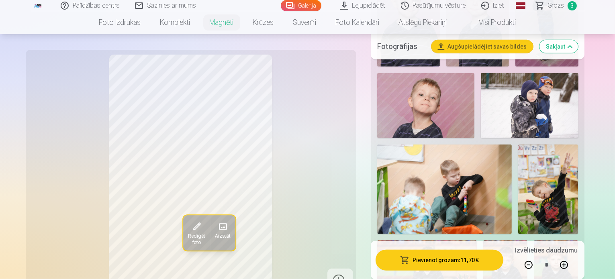
click at [483, 241] on img at bounding box center [505, 274] width 44 height 66
click at [534, 241] on img at bounding box center [556, 274] width 44 height 66
click at [483, 241] on img at bounding box center [505, 274] width 44 height 66
click at [534, 241] on img at bounding box center [556, 274] width 44 height 66
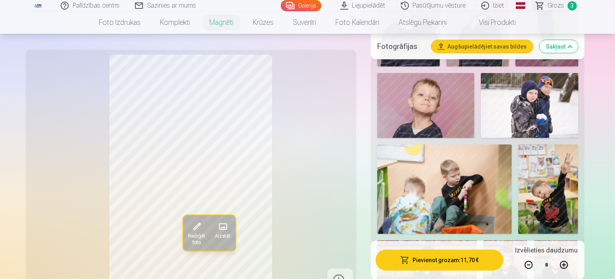
click at [534, 241] on img at bounding box center [556, 274] width 44 height 66
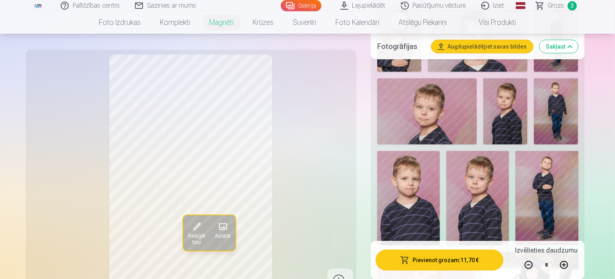
scroll to position [402, 0]
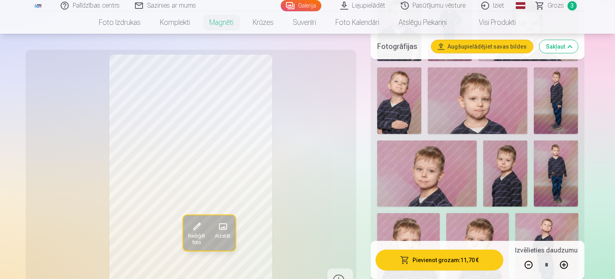
click at [483, 159] on img at bounding box center [505, 174] width 44 height 66
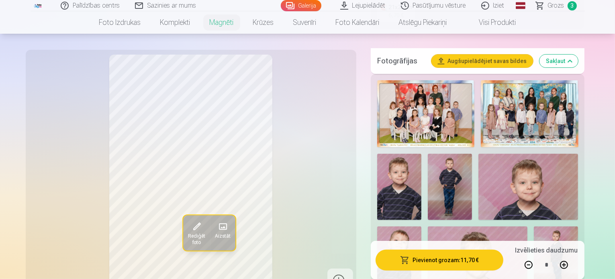
scroll to position [241, 0]
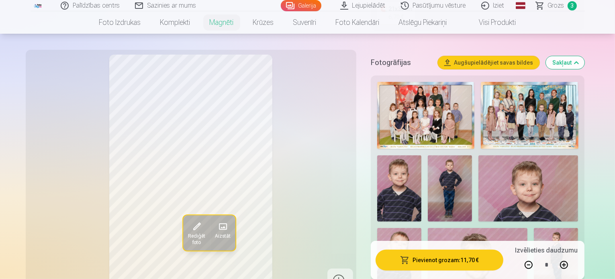
click at [527, 177] on img at bounding box center [529, 189] width 100 height 66
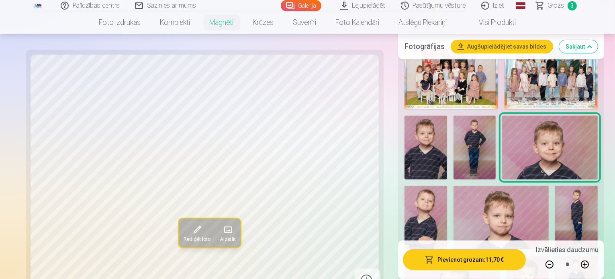
scroll to position [281, 0]
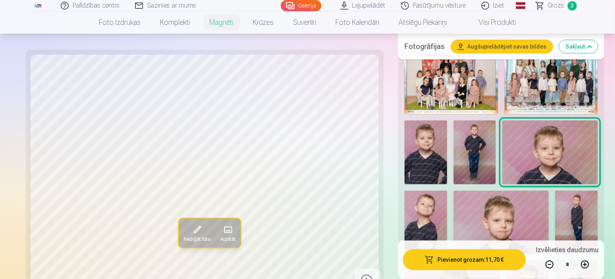
click at [447, 191] on img at bounding box center [426, 222] width 43 height 63
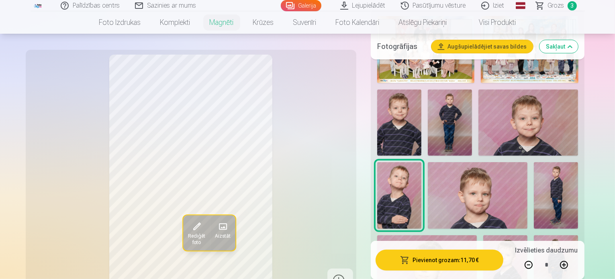
scroll to position [321, 0]
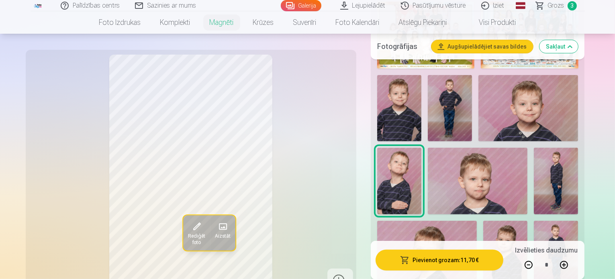
click at [442, 175] on img at bounding box center [478, 181] width 100 height 66
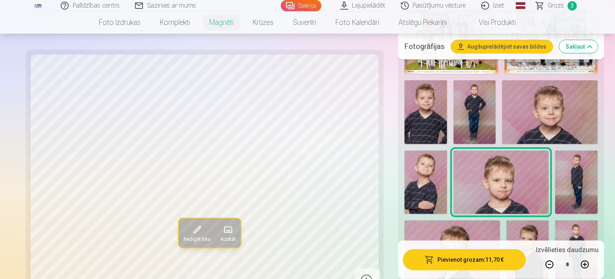
scroll to position [362, 0]
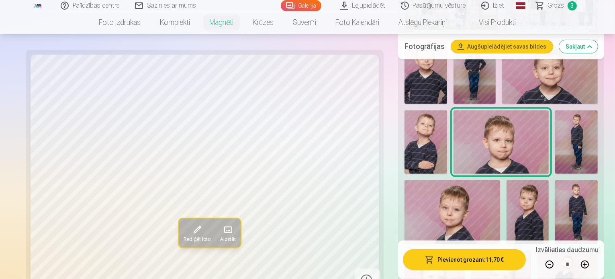
click at [555, 133] on img at bounding box center [576, 143] width 43 height 64
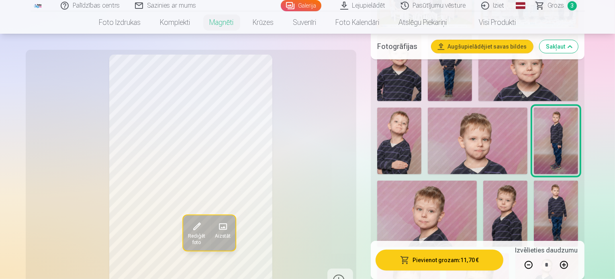
click at [477, 181] on img at bounding box center [427, 214] width 100 height 66
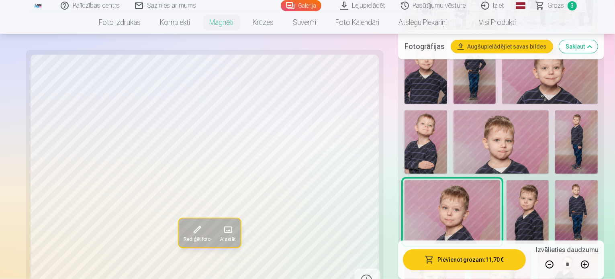
click at [507, 189] on img at bounding box center [528, 211] width 43 height 63
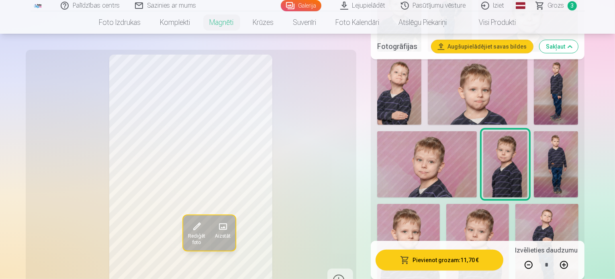
scroll to position [402, 0]
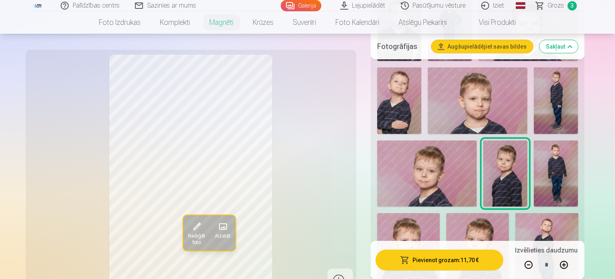
click at [578, 47] on button "Sakļaut" at bounding box center [559, 46] width 39 height 13
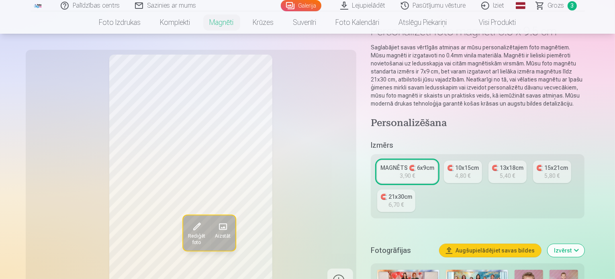
scroll to position [0, 0]
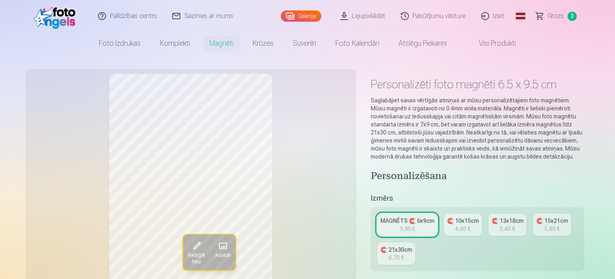
click at [563, 19] on span "Grozs" at bounding box center [556, 16] width 16 height 10
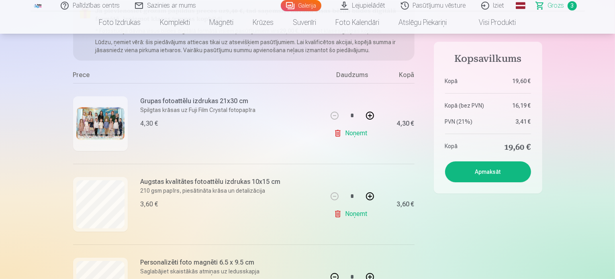
scroll to position [121, 0]
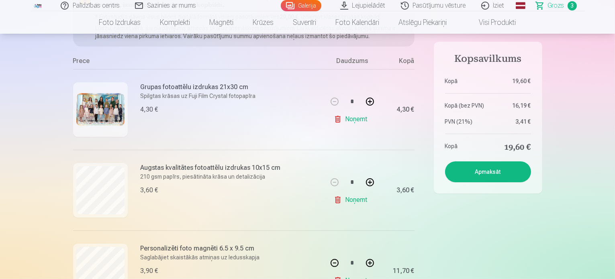
click at [492, 22] on link "Visi produkti" at bounding box center [491, 22] width 69 height 23
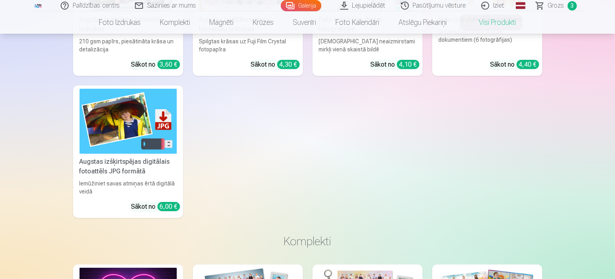
scroll to position [40, 0]
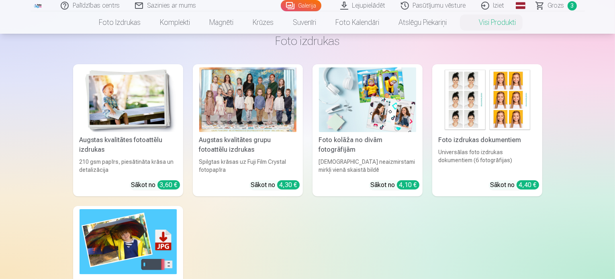
click at [444, 6] on link "Pasūtījumu vēsture" at bounding box center [434, 5] width 80 height 11
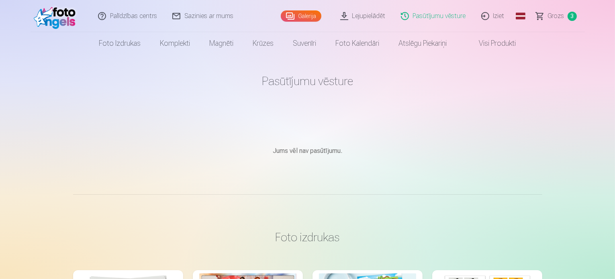
click at [560, 18] on span "Grozs" at bounding box center [556, 16] width 16 height 10
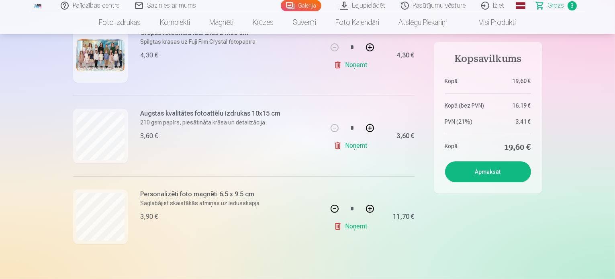
scroll to position [161, 0]
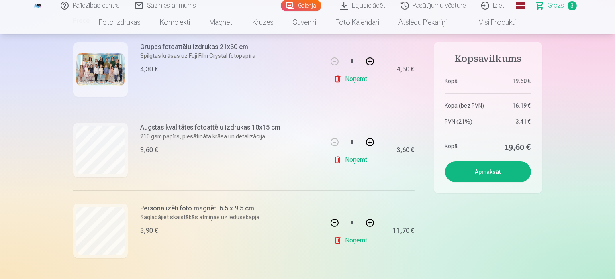
click at [481, 172] on button "Apmaksāt" at bounding box center [488, 172] width 86 height 21
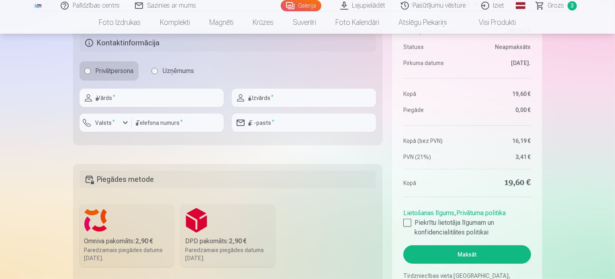
scroll to position [402, 0]
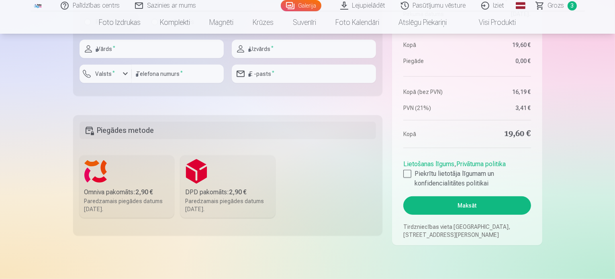
click at [135, 176] on label "Omniva pakomāts : 2,90 € Paredzamais piegādes datums 30.08.2025." at bounding box center [127, 187] width 95 height 63
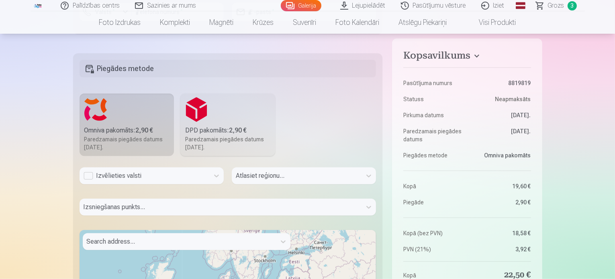
scroll to position [482, 0]
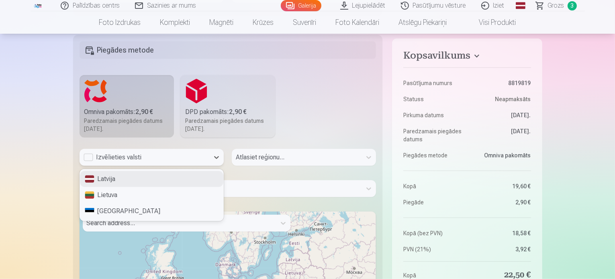
click at [117, 157] on div "Izvēlieties valsti" at bounding box center [145, 158] width 122 height 10
click at [110, 175] on div "Latvija" at bounding box center [151, 179] width 143 height 16
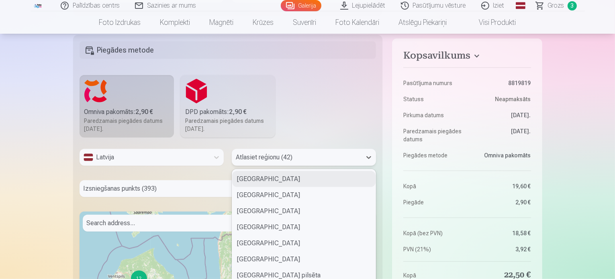
click at [252, 162] on div "42 results available. Use Up and Down to choose options, press Enter to select …" at bounding box center [304, 157] width 144 height 17
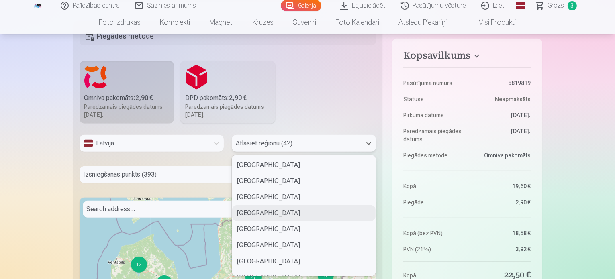
scroll to position [321, 0]
type input "*"
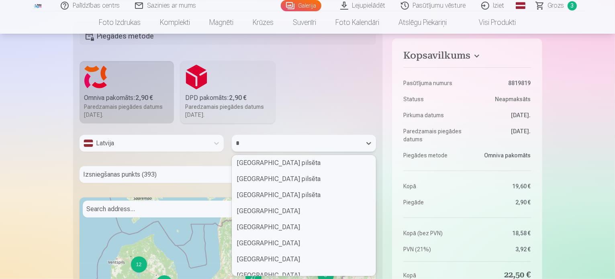
scroll to position [0, 0]
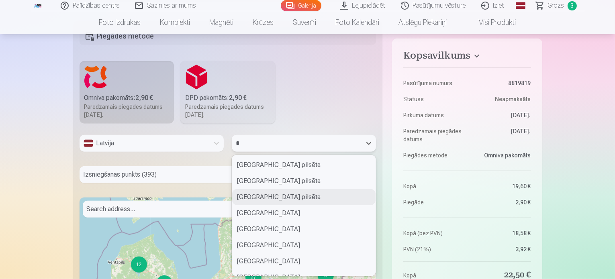
click at [252, 199] on div "Rīgas pilsēta" at bounding box center [303, 197] width 143 height 16
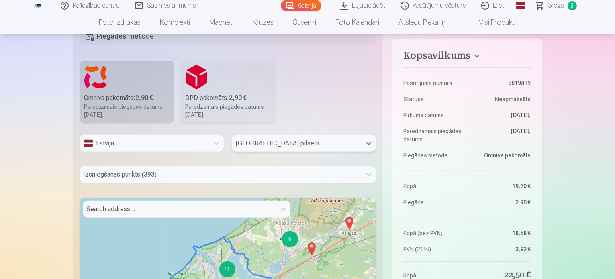
click at [177, 176] on div "Izsniegšanas punkts (393)" at bounding box center [228, 174] width 297 height 17
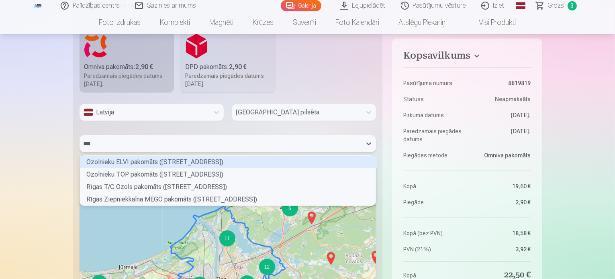
scroll to position [2, 2]
type input "****"
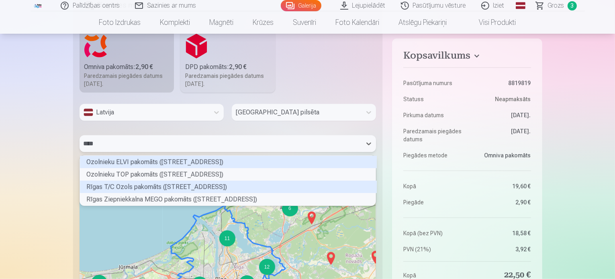
click at [180, 184] on div "Rīgas T/C Ozols pakomāts (Mazā Rencēnu iela 1)" at bounding box center [228, 187] width 297 height 12
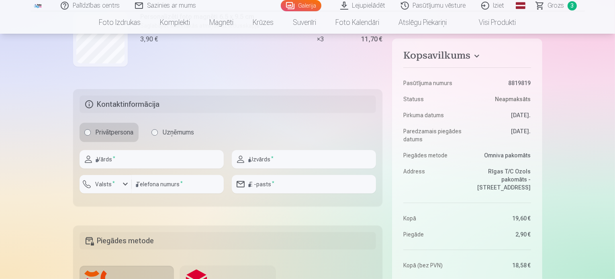
scroll to position [286, 0]
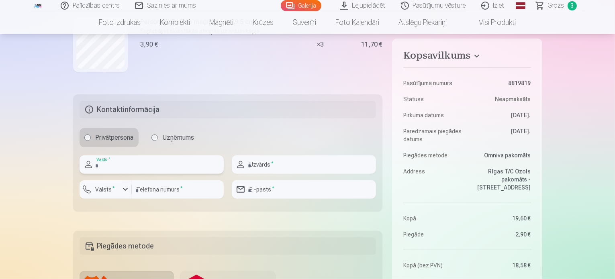
click at [136, 166] on input "text" at bounding box center [152, 165] width 144 height 18
type input "*"
type input "*****"
type input "*******"
click at [174, 189] on input "number" at bounding box center [178, 189] width 92 height 18
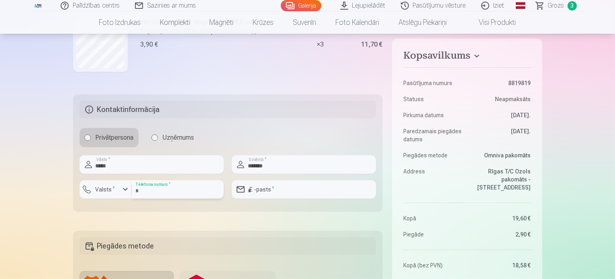
type input "********"
click at [291, 189] on input "email" at bounding box center [304, 189] width 144 height 18
type input "**********"
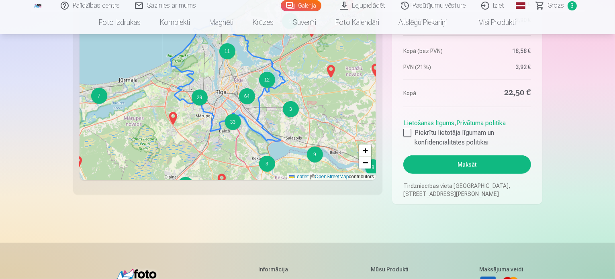
scroll to position [723, 0]
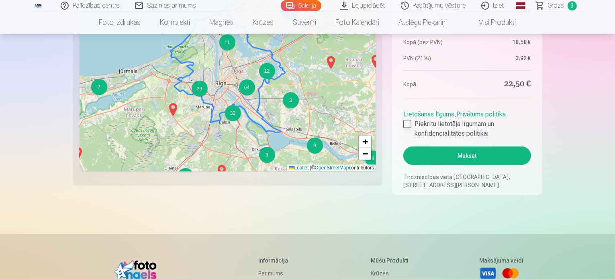
click at [410, 125] on div at bounding box center [407, 124] width 8 height 8
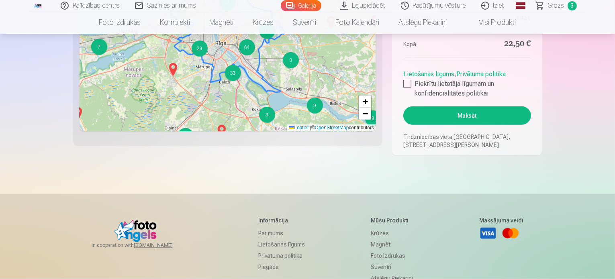
click at [472, 116] on button "Maksāt" at bounding box center [466, 115] width 127 height 18
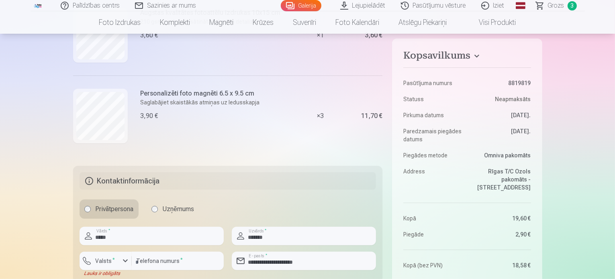
scroll to position [321, 0]
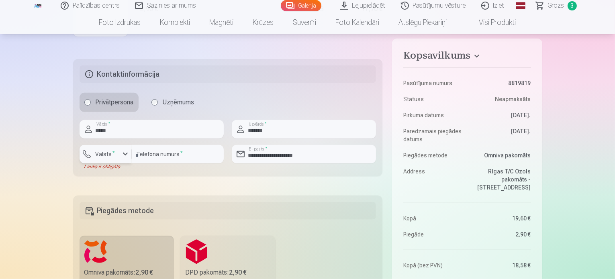
click at [126, 158] on div "button" at bounding box center [126, 154] width 10 height 10
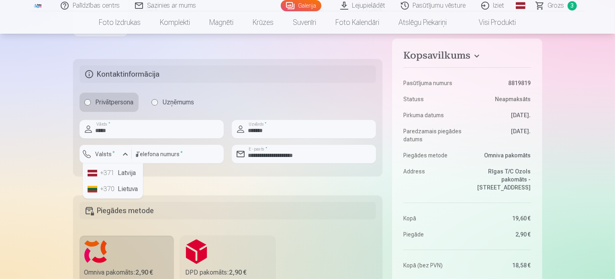
click at [125, 173] on li "+371 Latvija" at bounding box center [112, 173] width 57 height 16
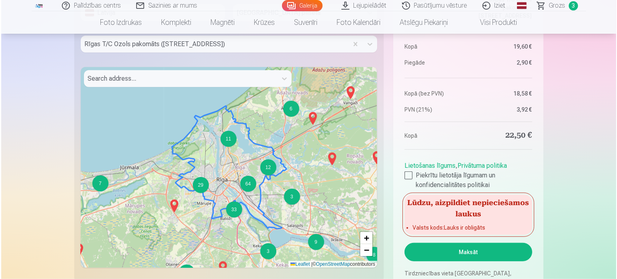
scroll to position [643, 0]
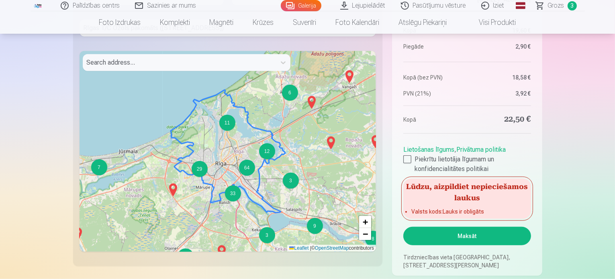
click at [473, 236] on button "Maksāt" at bounding box center [466, 236] width 127 height 18
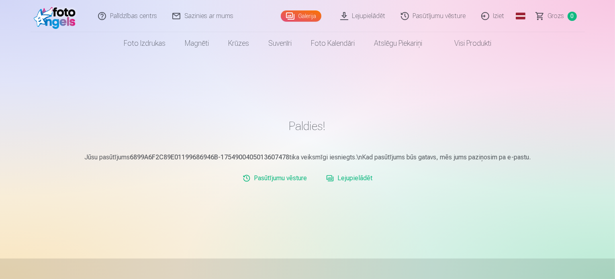
click at [306, 21] on link "Galerija" at bounding box center [301, 15] width 41 height 11
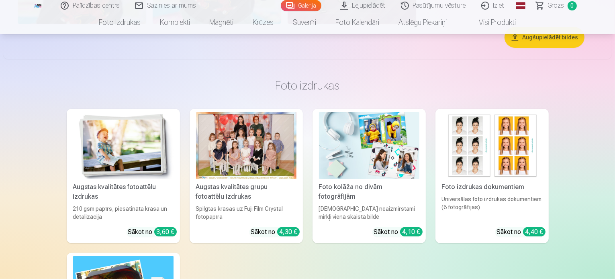
scroll to position [3094, 0]
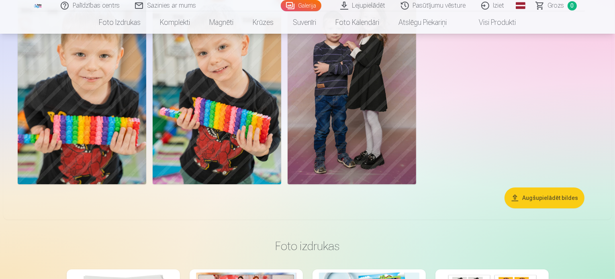
click at [90, 6] on link "Palīdzības centrs" at bounding box center [90, 5] width 74 height 11
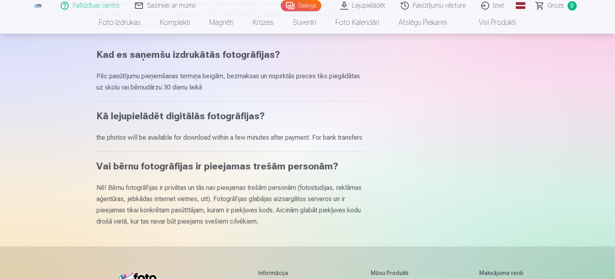
scroll to position [402, 0]
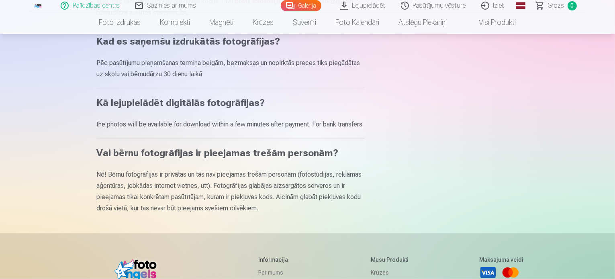
click at [363, 5] on link "Lejupielādēt" at bounding box center [363, 5] width 61 height 11
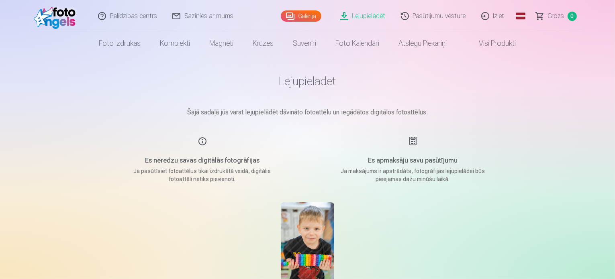
click at [431, 17] on link "Pasūtījumu vēsture" at bounding box center [434, 16] width 80 height 32
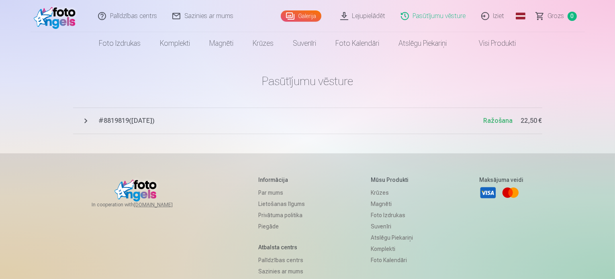
click at [365, 18] on link "Lejupielādēt" at bounding box center [363, 16] width 61 height 32
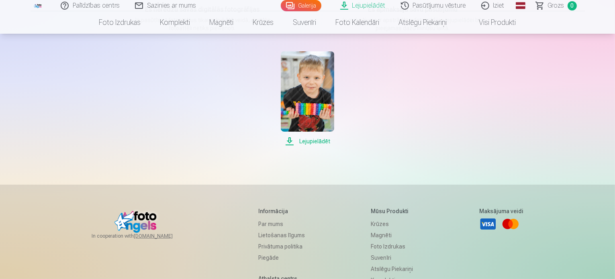
scroll to position [161, 0]
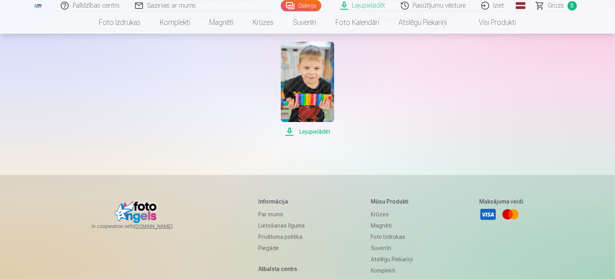
click at [312, 132] on span "Lejupielādēt" at bounding box center [307, 132] width 53 height 10
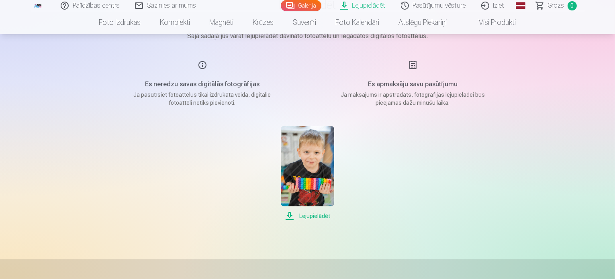
scroll to position [0, 0]
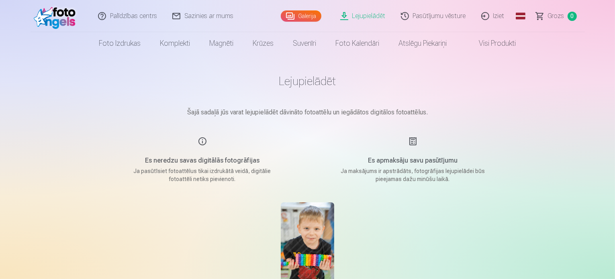
click at [301, 13] on link "Galerija" at bounding box center [301, 15] width 41 height 11
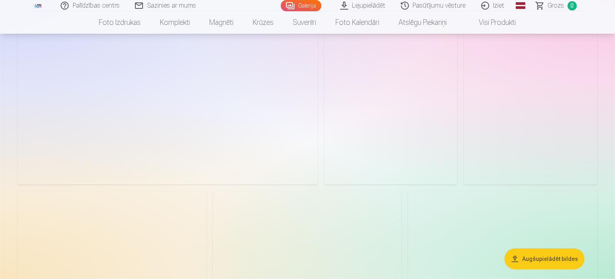
scroll to position [723, 0]
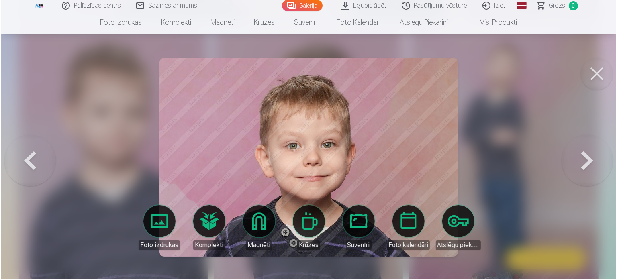
scroll to position [886, 0]
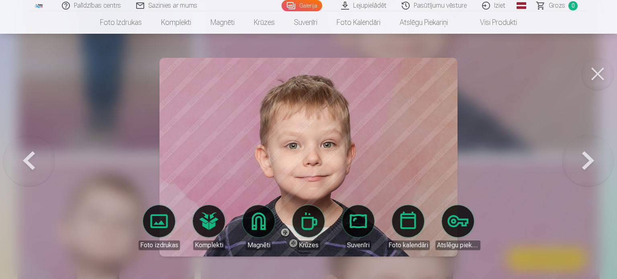
click at [601, 75] on button at bounding box center [598, 74] width 32 height 32
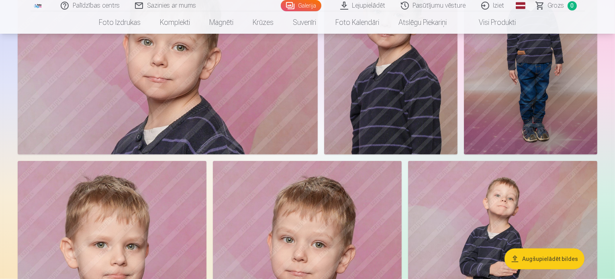
scroll to position [764, 0]
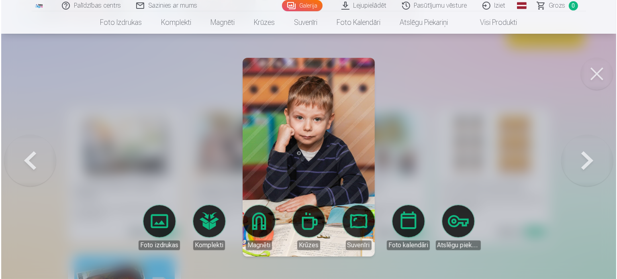
scroll to position [3265, 0]
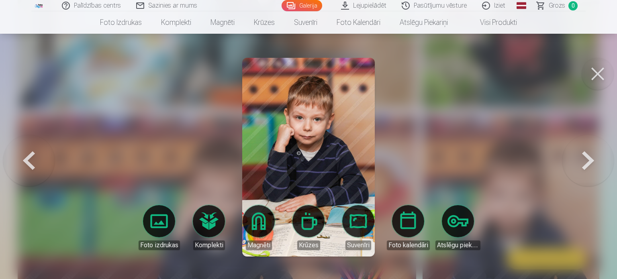
click at [599, 77] on button at bounding box center [598, 74] width 32 height 32
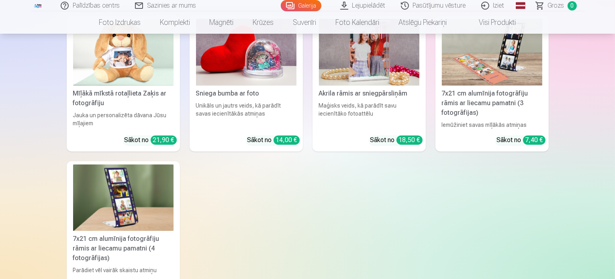
scroll to position [4929, 0]
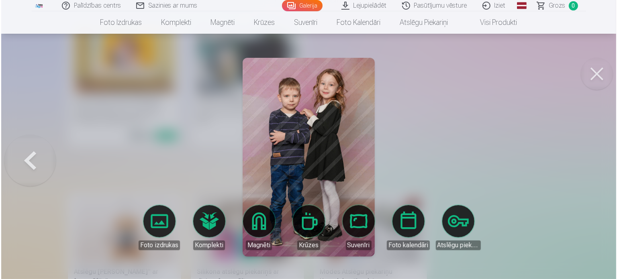
scroll to position [5145, 0]
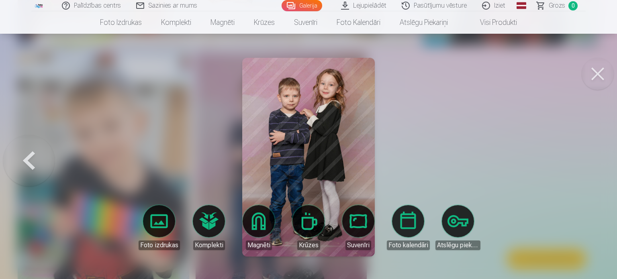
click at [598, 74] on button at bounding box center [598, 74] width 32 height 32
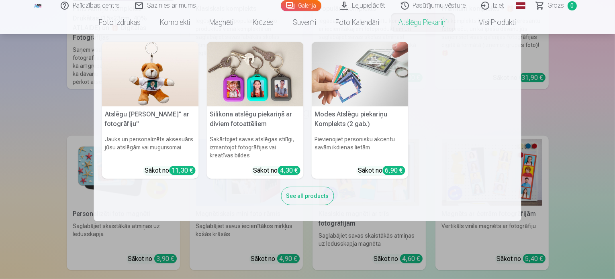
scroll to position [3744, 0]
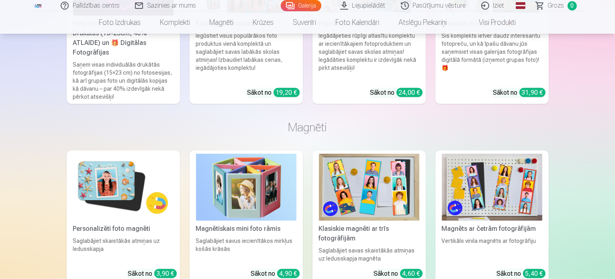
click at [301, 6] on link "Galerija" at bounding box center [301, 5] width 41 height 11
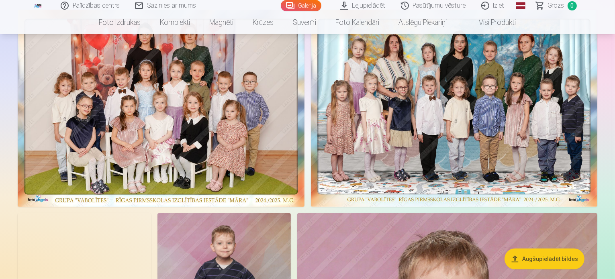
scroll to position [80, 0]
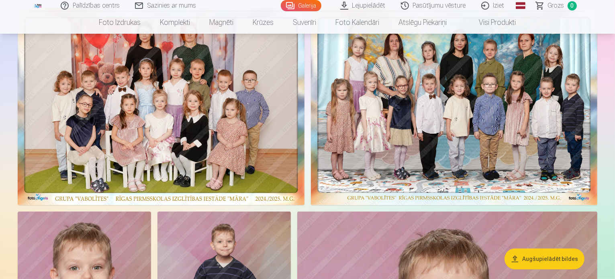
click at [549, 260] on button "Augšupielādēt bildes" at bounding box center [545, 259] width 80 height 21
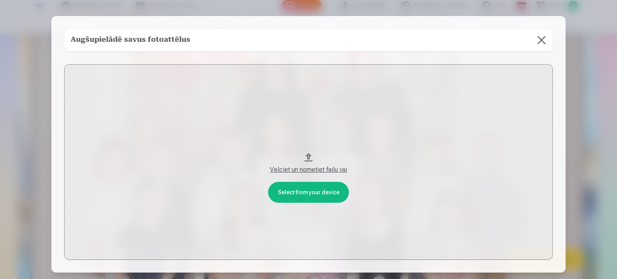
click at [541, 44] on button at bounding box center [541, 40] width 23 height 23
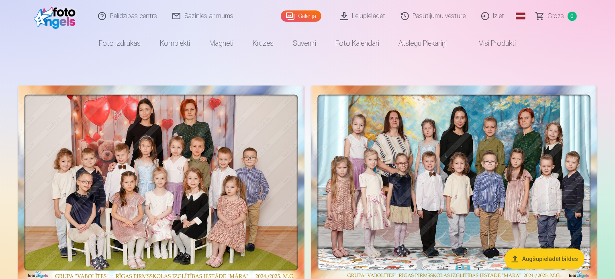
scroll to position [0, 0]
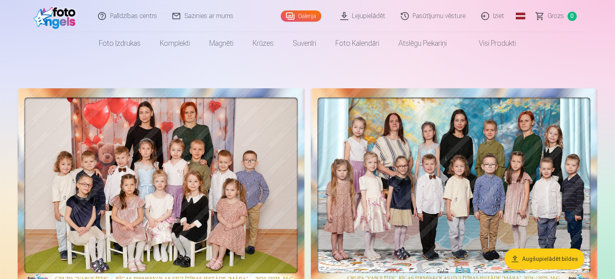
click at [63, 18] on img at bounding box center [57, 16] width 46 height 26
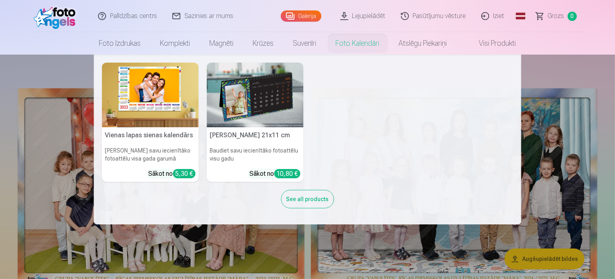
click at [303, 202] on div "See all products" at bounding box center [307, 199] width 53 height 18
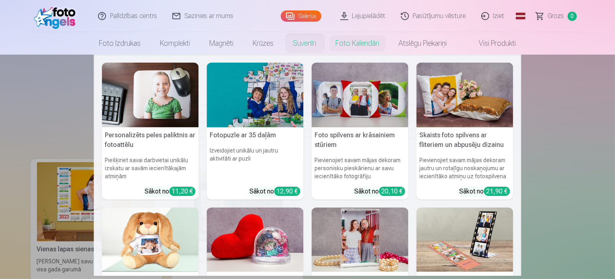
click at [306, 47] on link "Suvenīri" at bounding box center [305, 43] width 43 height 23
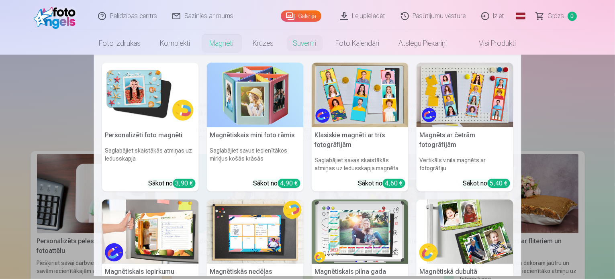
click at [349, 109] on img at bounding box center [360, 95] width 97 height 65
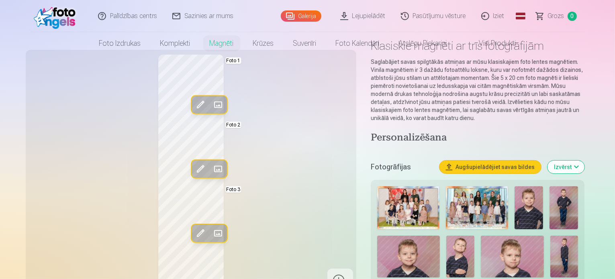
scroll to position [80, 0]
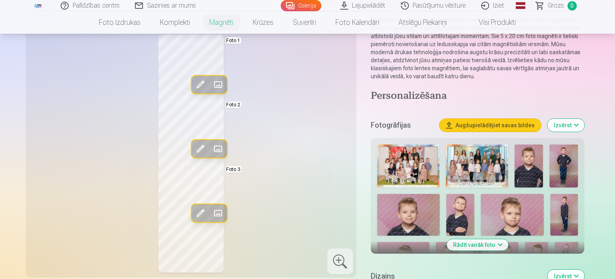
click at [446, 199] on img at bounding box center [460, 215] width 28 height 42
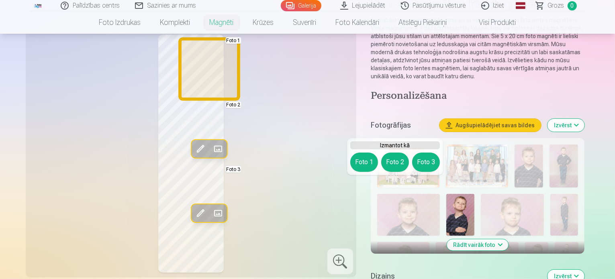
click at [365, 163] on button "Foto 1" at bounding box center [364, 162] width 28 height 19
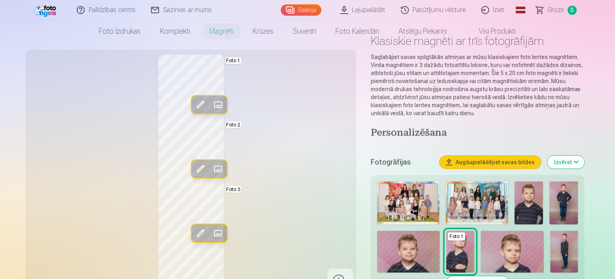
scroll to position [0, 0]
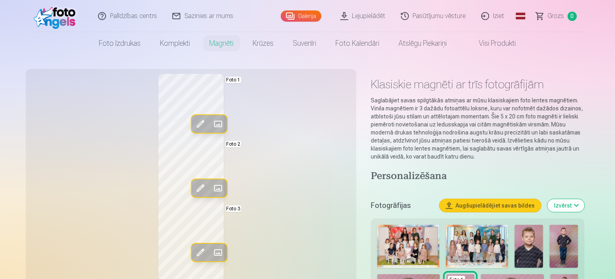
click at [301, 12] on link "Galerija" at bounding box center [301, 15] width 41 height 11
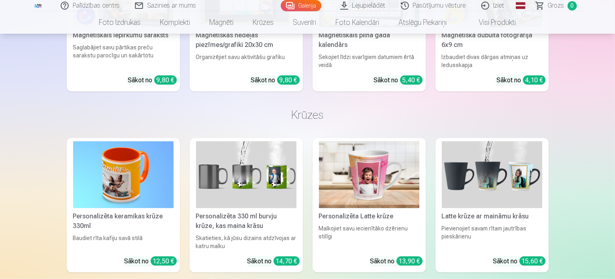
scroll to position [4019, 0]
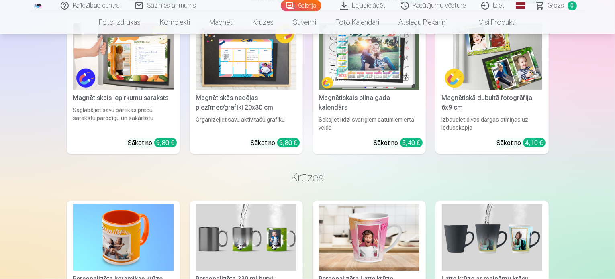
click at [495, 5] on link "Iziet" at bounding box center [493, 5] width 39 height 11
